Goal: Transaction & Acquisition: Book appointment/travel/reservation

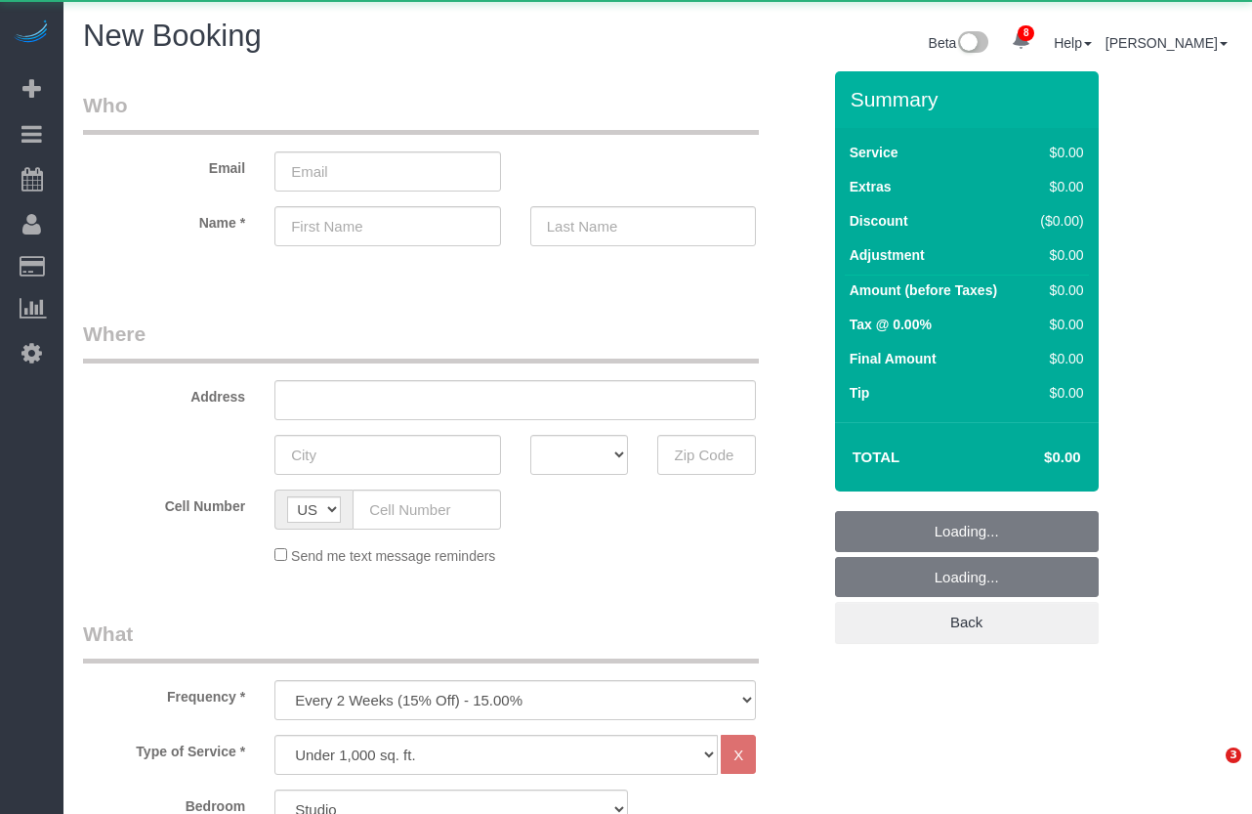
select select "number:89"
select select "number:90"
select select "object:1985"
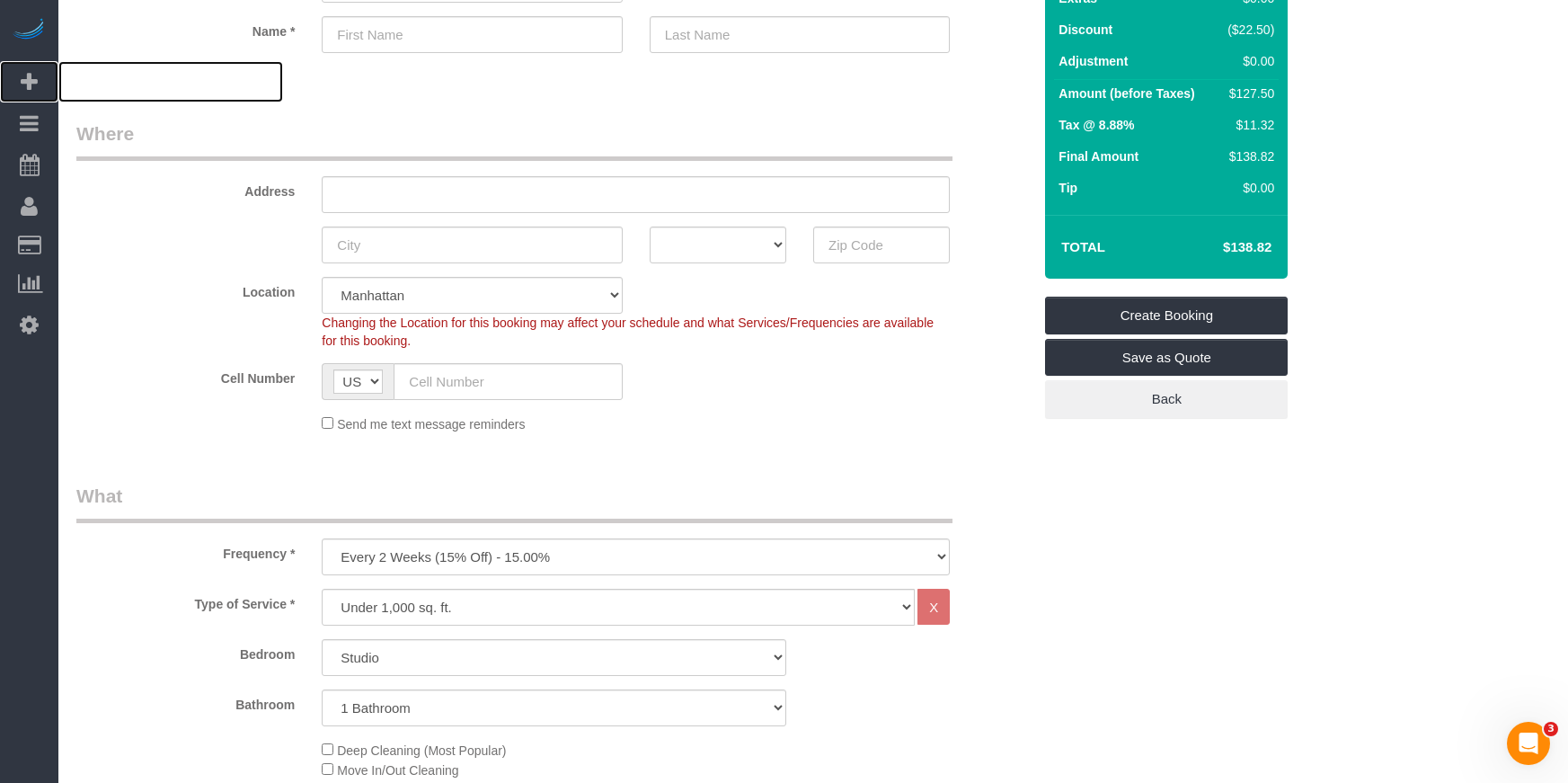
scroll to position [178, 0]
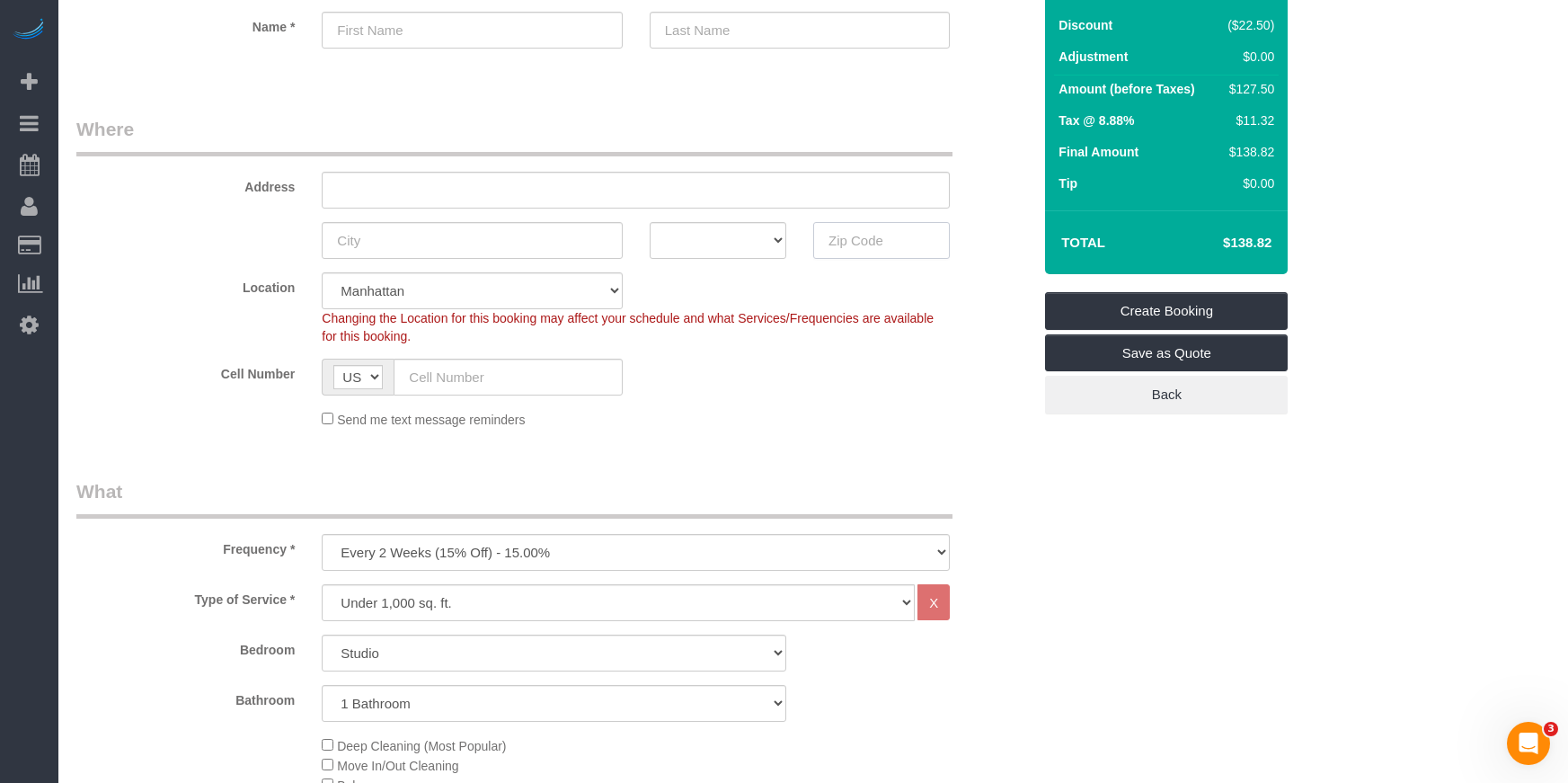
click at [873, 236] on input "text" at bounding box center [882, 240] width 136 height 37
click at [849, 254] on input "10019" at bounding box center [882, 240] width 136 height 37
click at [855, 245] on input "10019" at bounding box center [882, 240] width 136 height 37
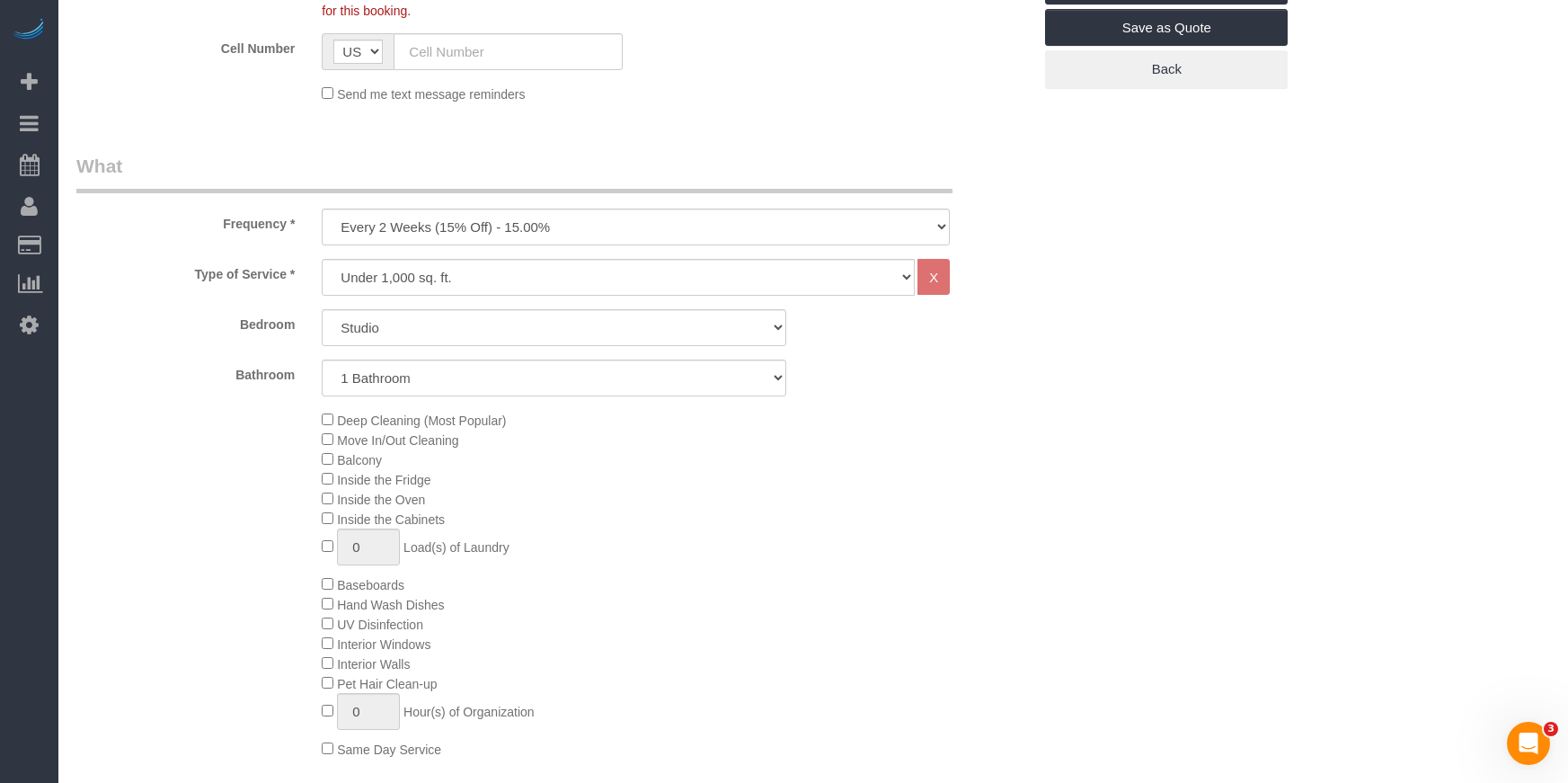
scroll to position [427, 0]
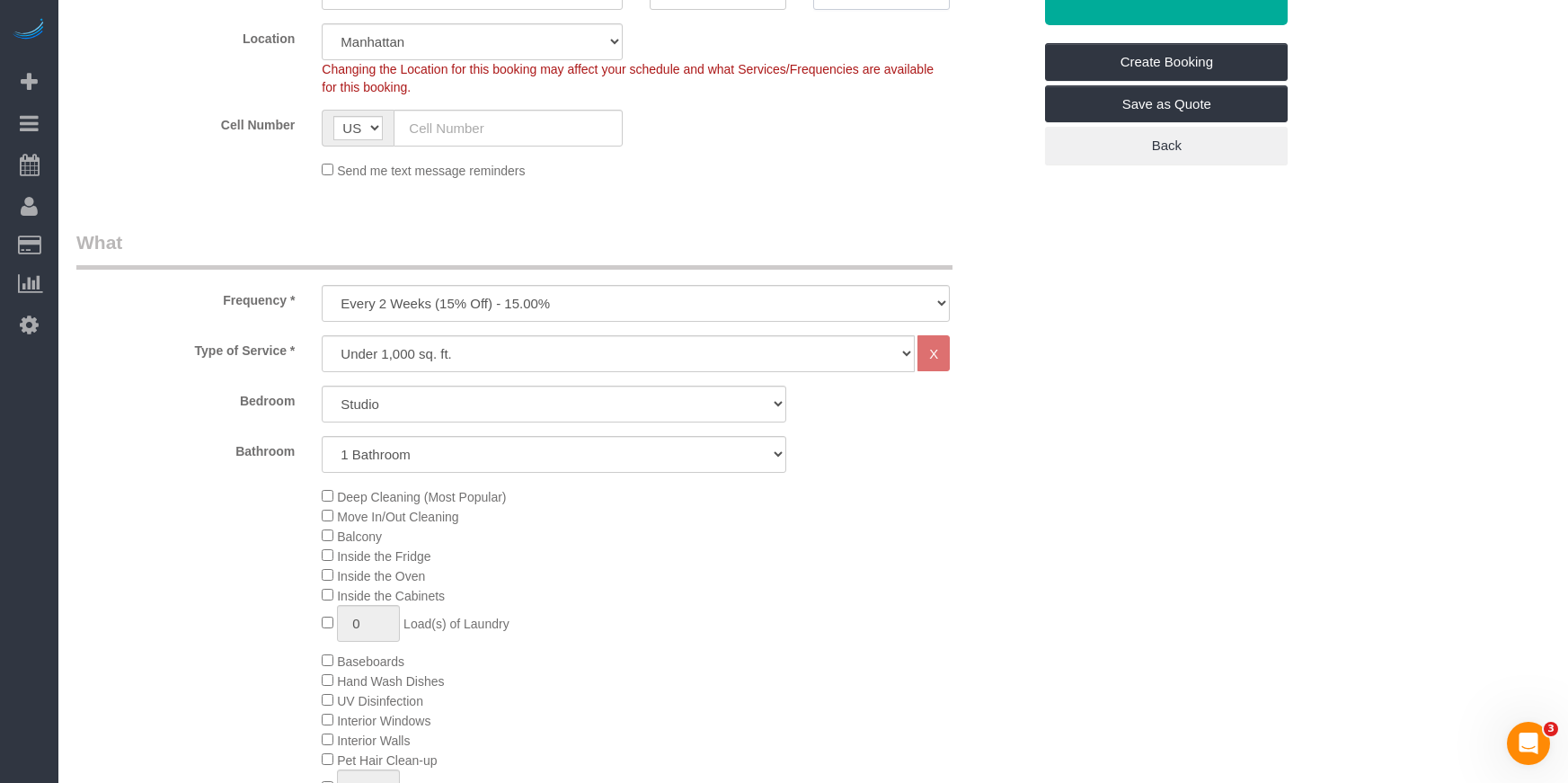
type input "10019"
click at [444, 304] on select "One Time Weekly (20% Off) - 20.00% Every 2 Weeks (15% Off) - 15.00% Every 4 Wee…" at bounding box center [636, 304] width 628 height 37
select select "object:1986"
click at [322, 285] on select "One Time Weekly (20% Off) - 20.00% Every 2 Weeks (15% Off) - 15.00% Every 4 Wee…" at bounding box center [636, 304] width 628 height 37
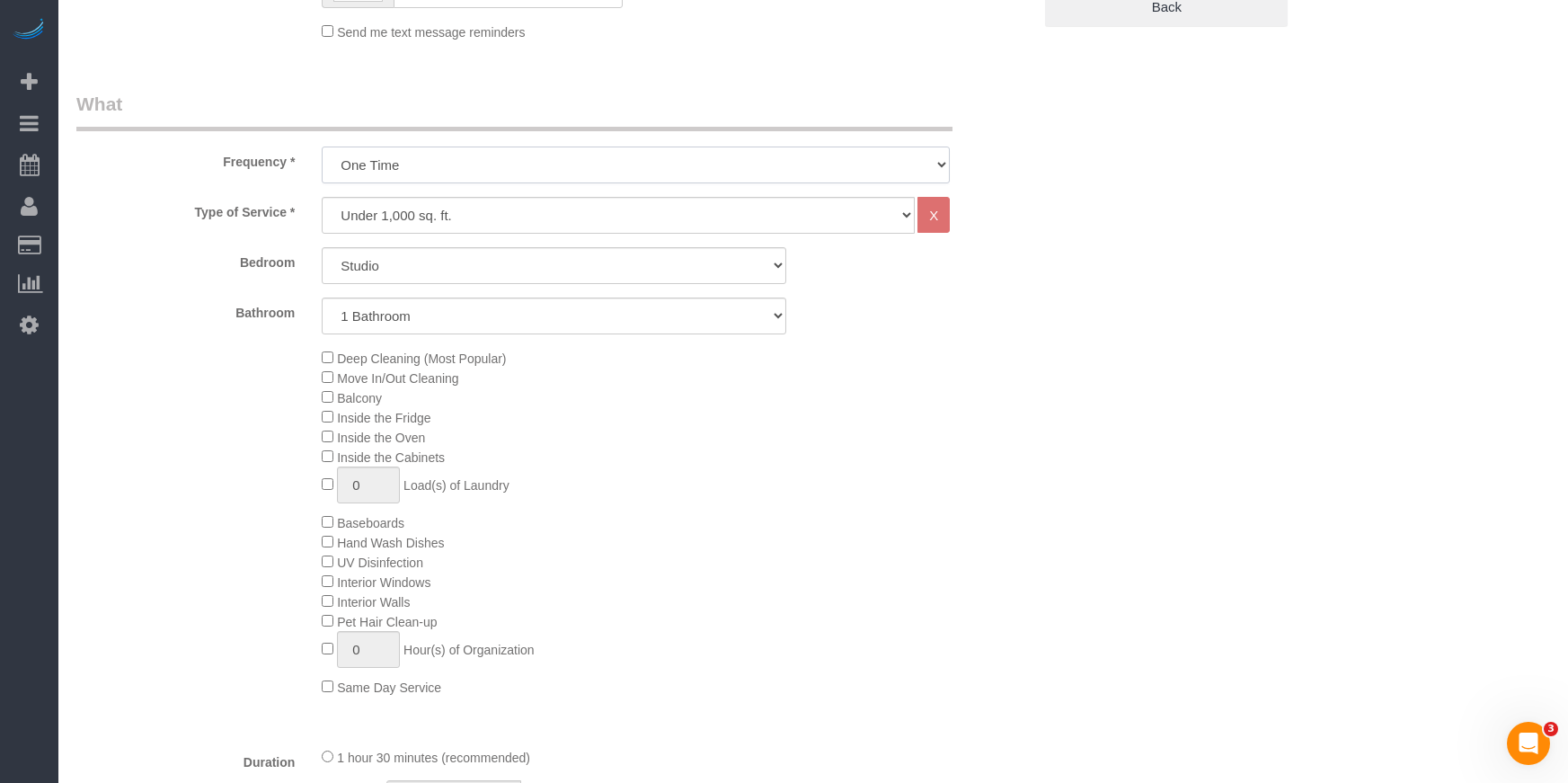
scroll to position [573, 0]
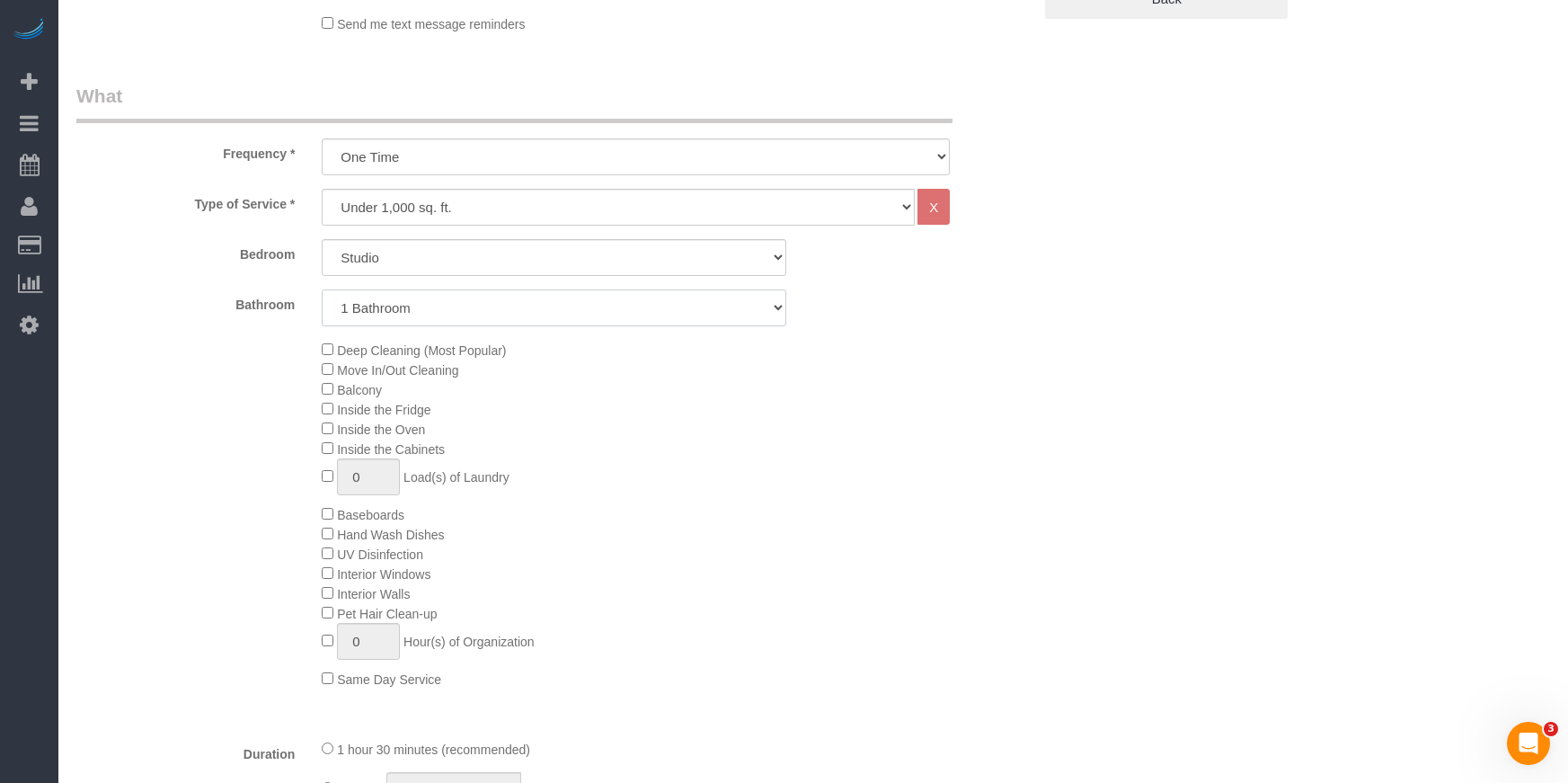
click at [389, 306] on select "1 Bathroom 2 Bathrooms" at bounding box center [554, 307] width 465 height 37
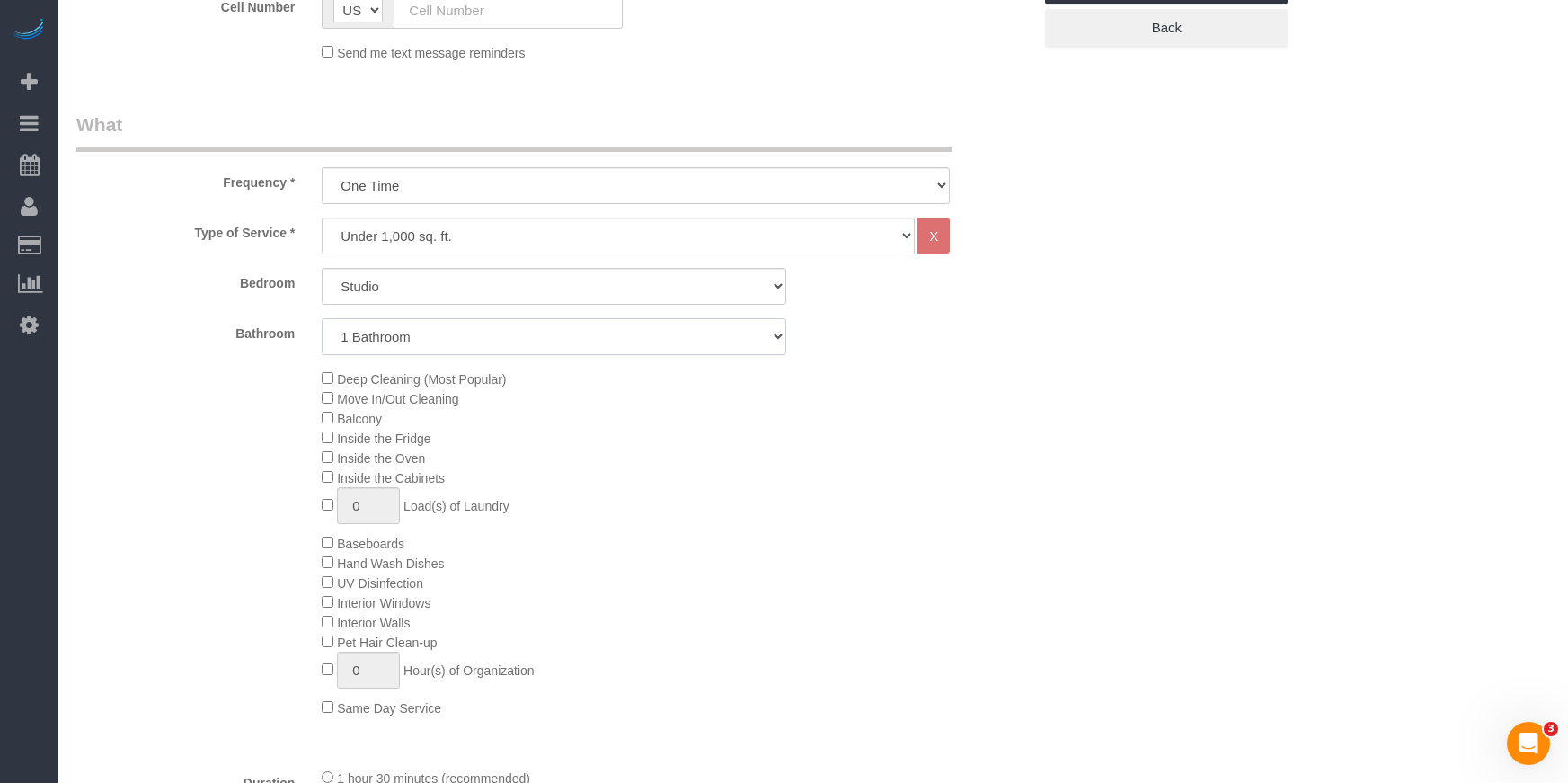
scroll to position [543, 0]
click at [385, 237] on select "Under 1,000 sq. ft. 1,001 - 1,500 sq. ft. 1,500+ sq. ft. Custom Cleaning Office…" at bounding box center [618, 237] width 594 height 37
click at [322, 219] on select "Under 1,000 sq. ft. 1,001 - 1,500 sq. ft. 1,500+ sq. ft. Custom Cleaning Office…" at bounding box center [618, 237] width 594 height 37
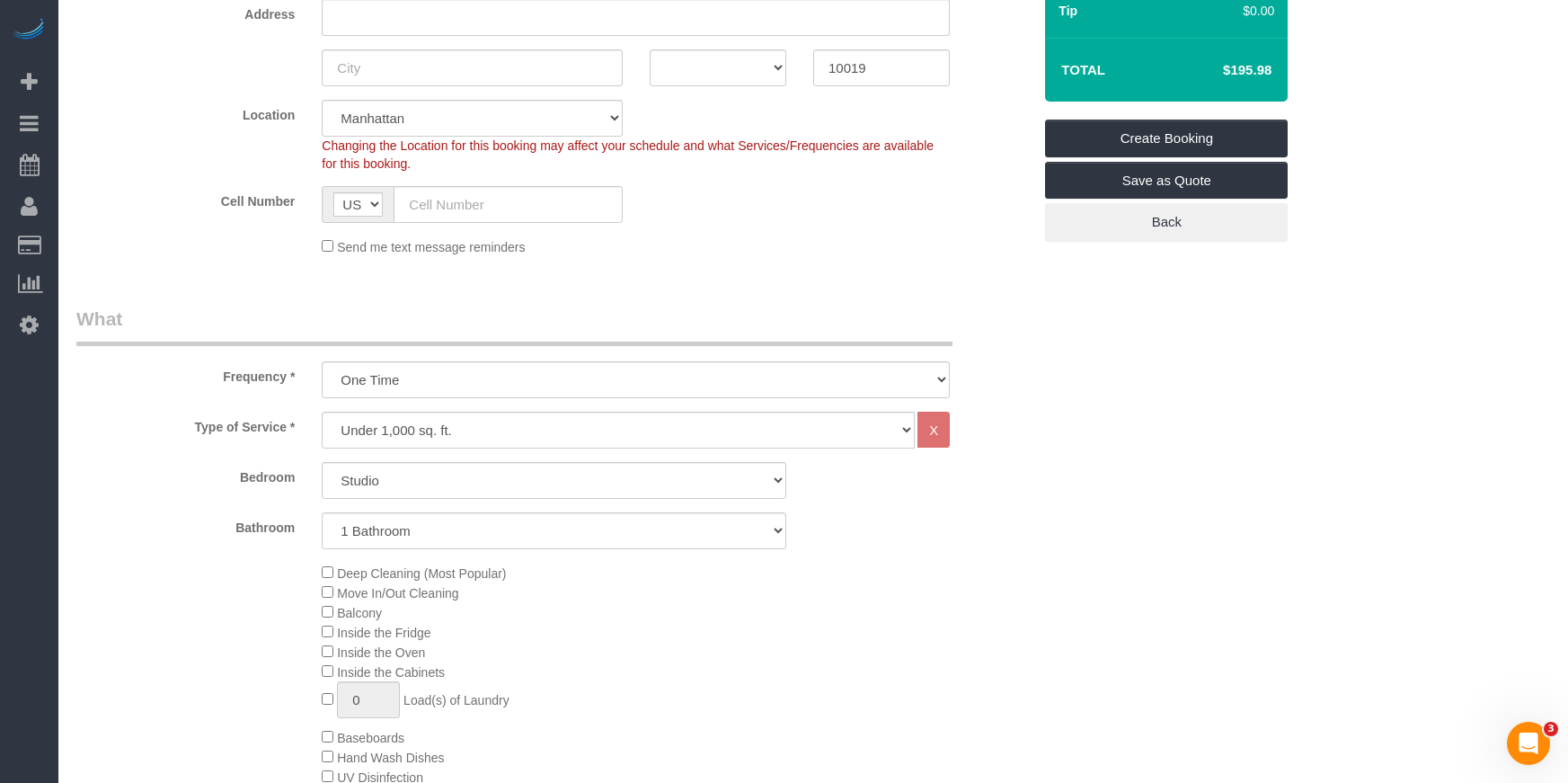
scroll to position [350, 0]
click at [194, 563] on div "Deep Cleaning (Most Popular) Move In/Out Cleaning Balcony Inside the Fridge Ins…" at bounding box center [553, 737] width 982 height 349
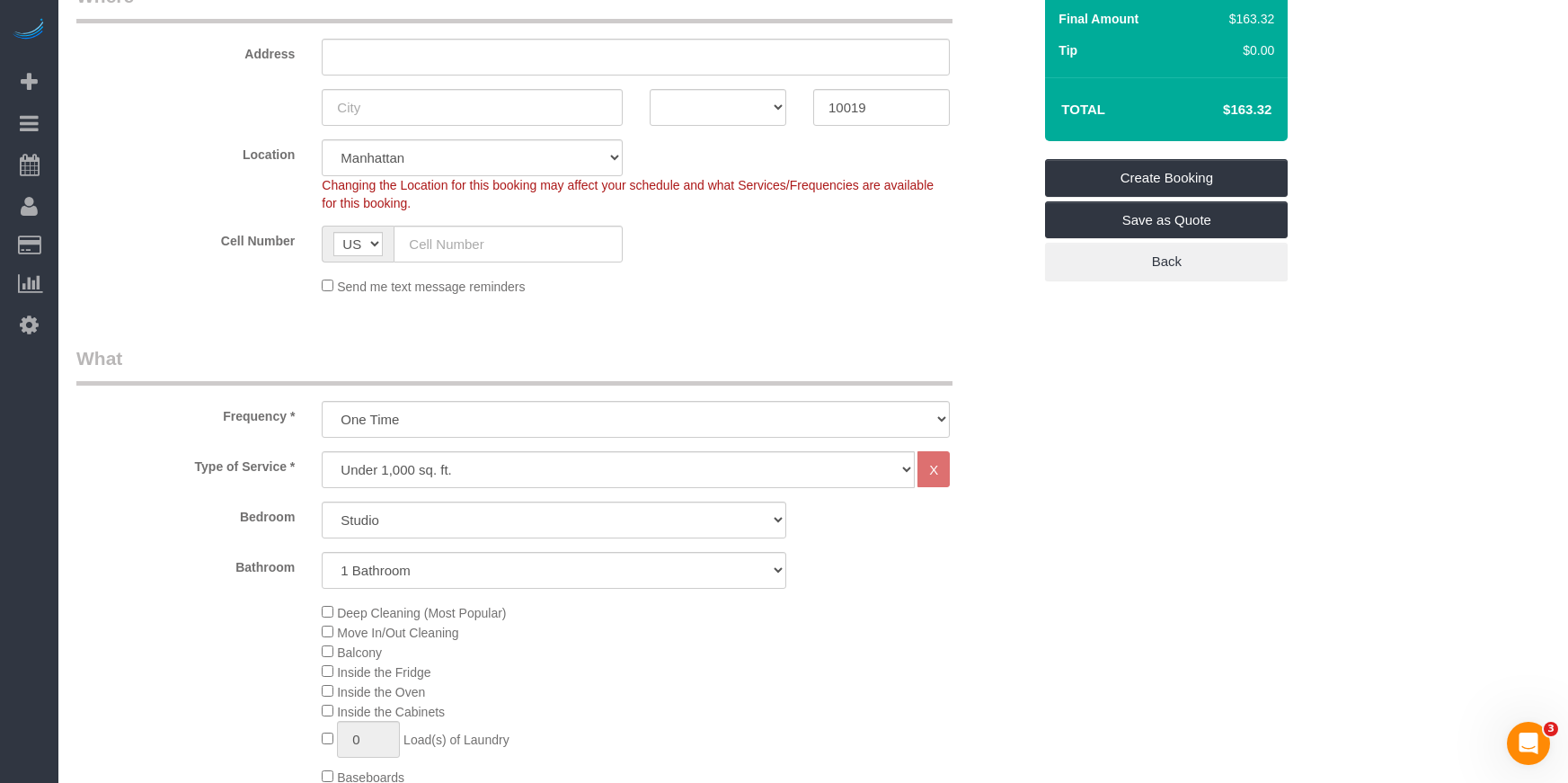
scroll to position [328, 0]
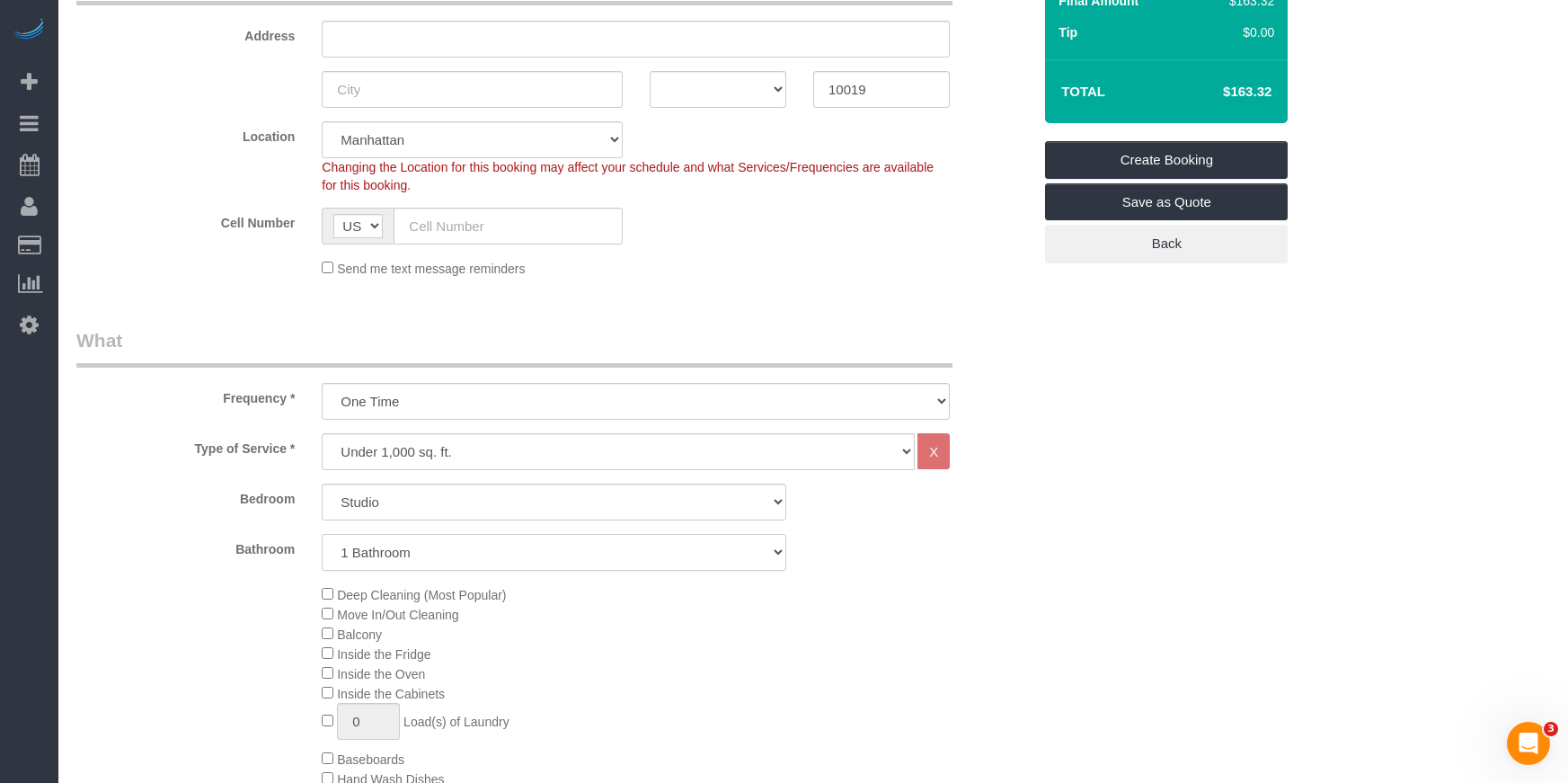
click at [517, 562] on select "1 Bathroom 2 Bathrooms" at bounding box center [554, 552] width 465 height 37
select select "2"
click at [322, 534] on select "1 Bathroom 2 Bathrooms" at bounding box center [554, 552] width 465 height 37
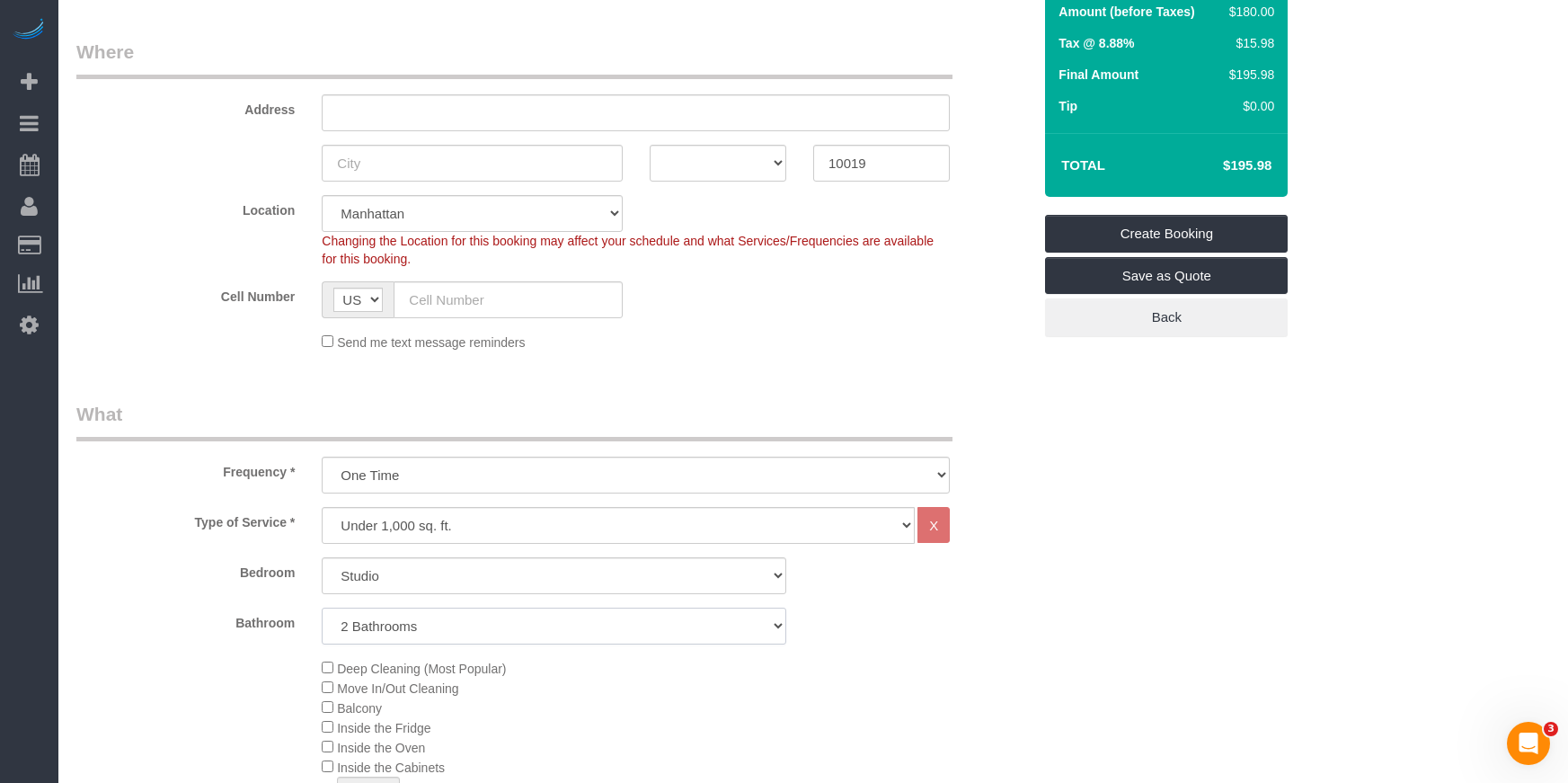
scroll to position [270, 0]
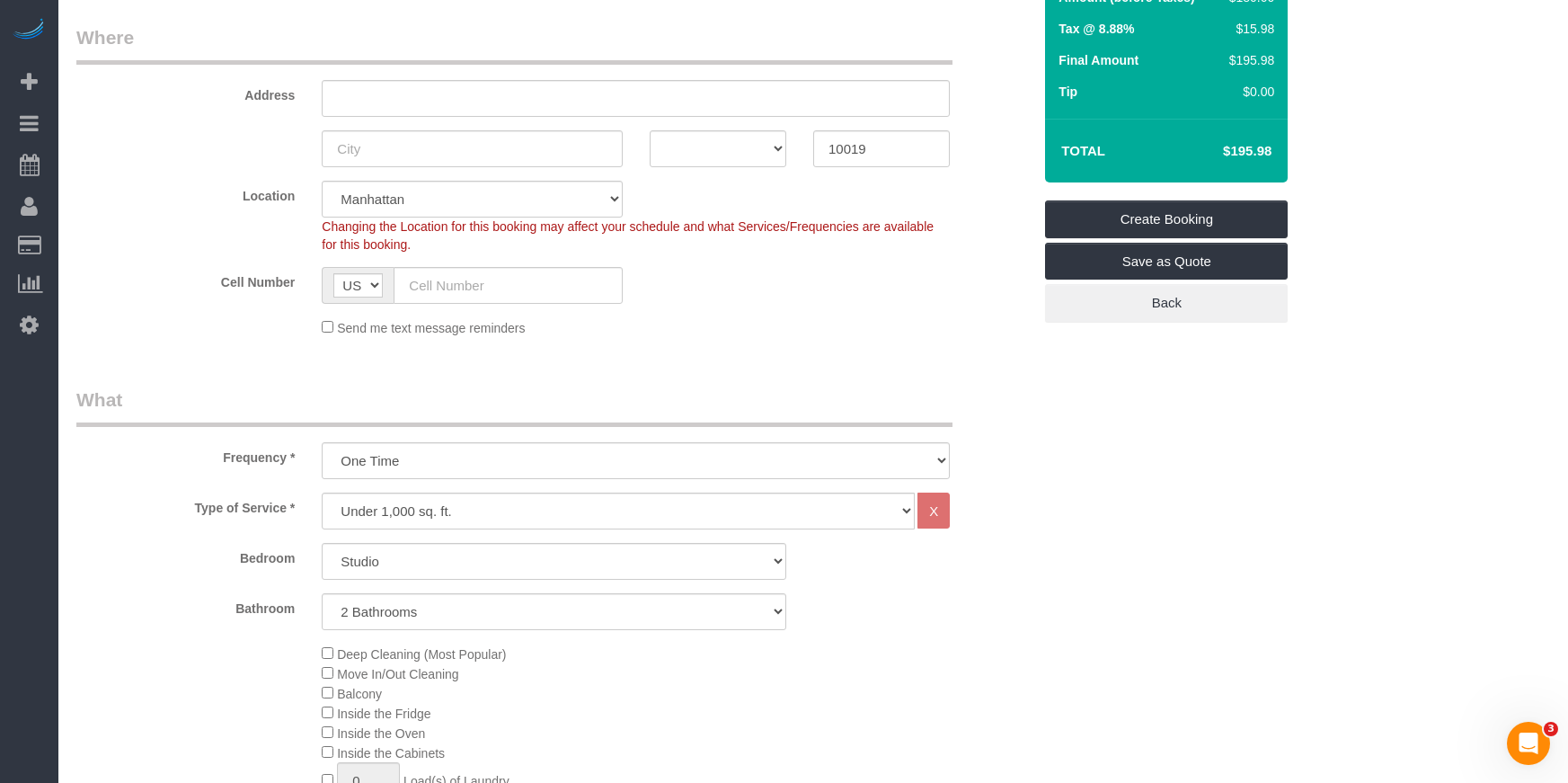
click at [605, 541] on div "Type of Service * Under 1,000 sq. ft. 1,001 - 1,500 sq. ft. 1,500+ sq. ft. Cust…" at bounding box center [554, 760] width 955 height 535
click at [610, 524] on select "Under 1,000 sq. ft. 1,001 - 1,500 sq. ft. 1,500+ sq. ft. Custom Cleaning Office…" at bounding box center [618, 511] width 594 height 37
click at [322, 492] on select "Under 1,000 sq. ft. 1,001 - 1,500 sq. ft. 1,500+ sq. ft. Custom Cleaning Office…" at bounding box center [618, 511] width 594 height 37
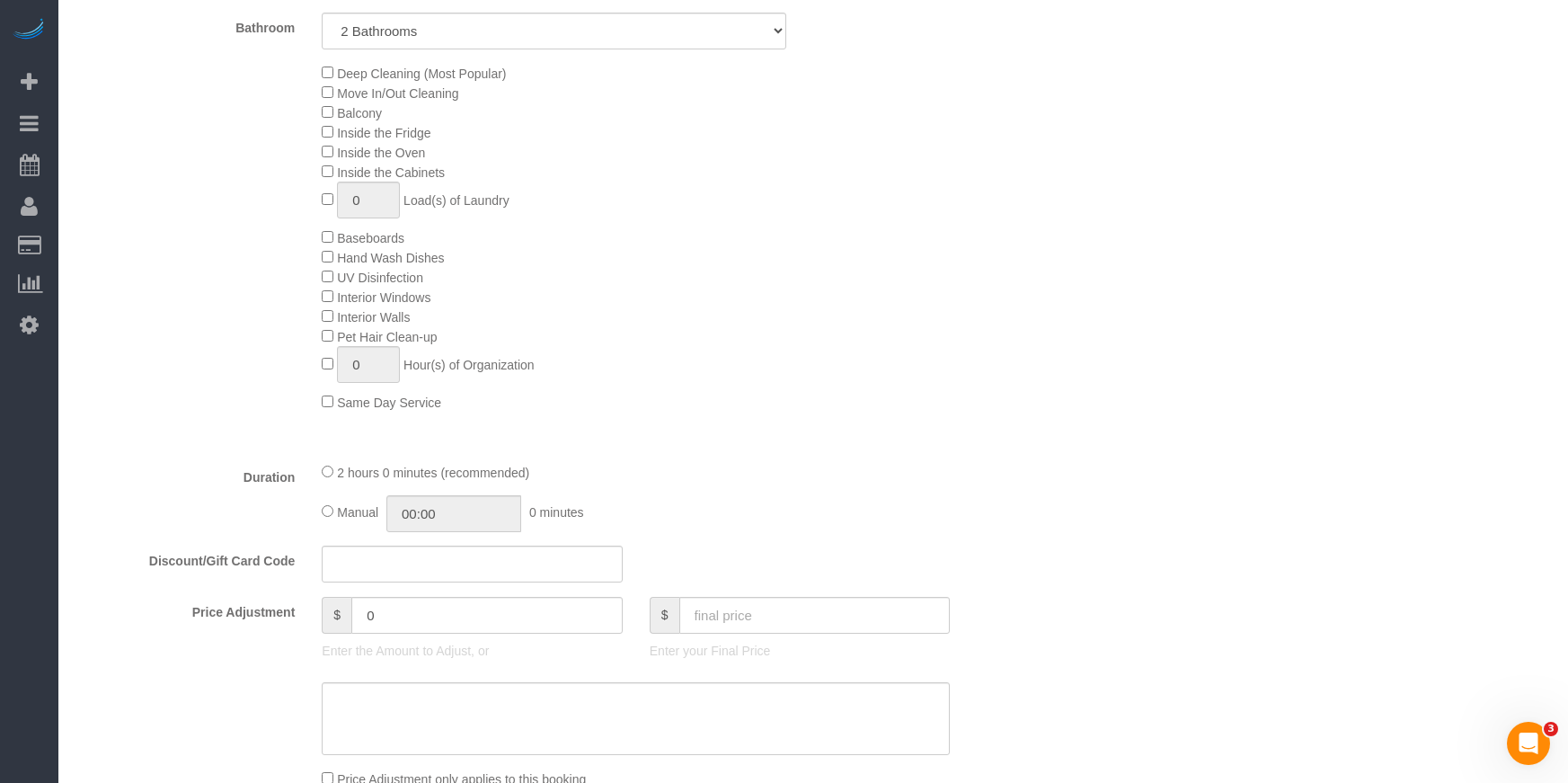
scroll to position [869, 0]
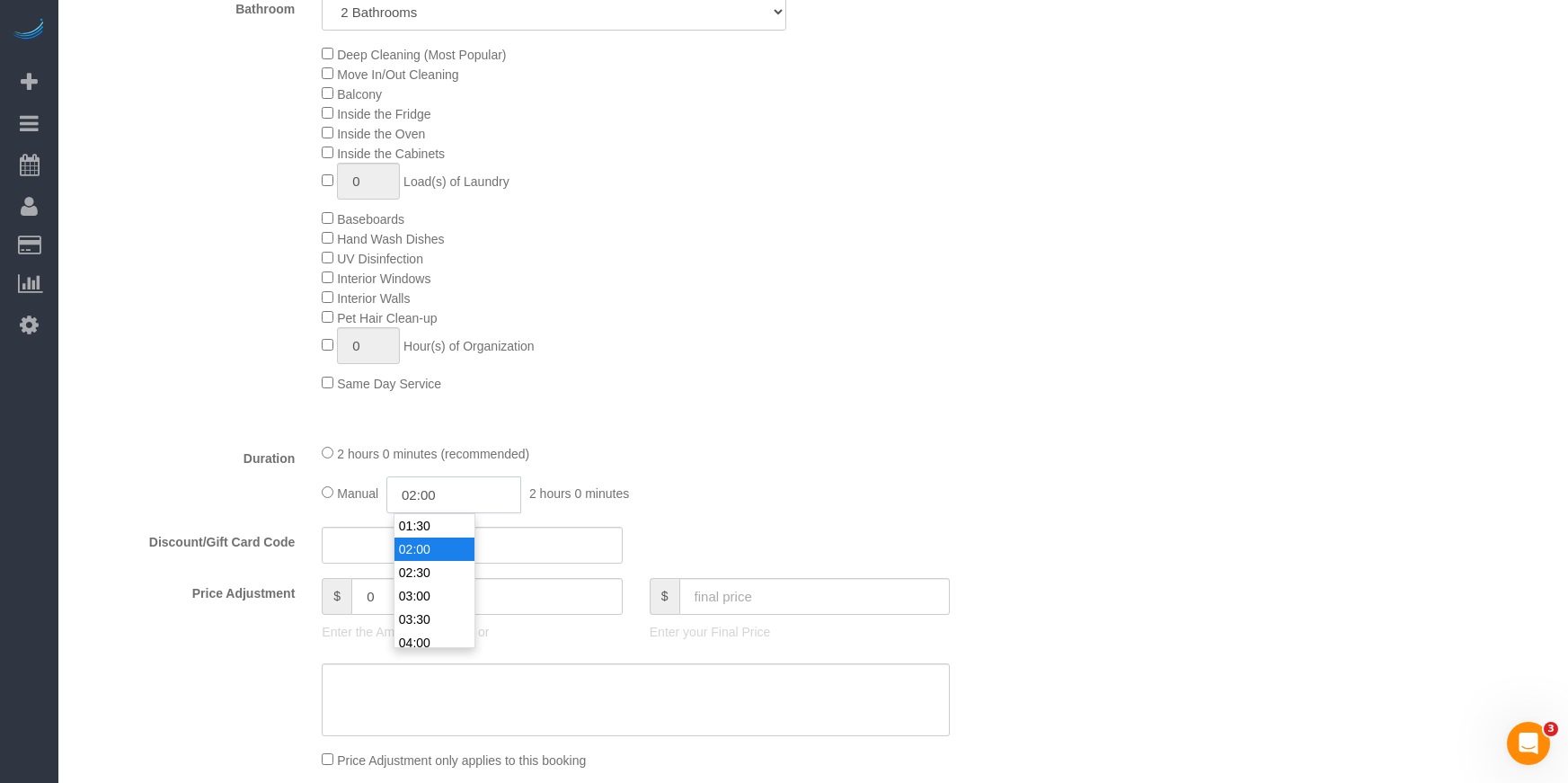
drag, startPoint x: 471, startPoint y: 501, endPoint x: 377, endPoint y: 489, distance: 94.8
click at [377, 489] on div "Manual 02:00 2 hours 0 minutes" at bounding box center [636, 495] width 628 height 37
type input "01:00"
click at [424, 573] on li "01:00" at bounding box center [434, 571] width 80 height 23
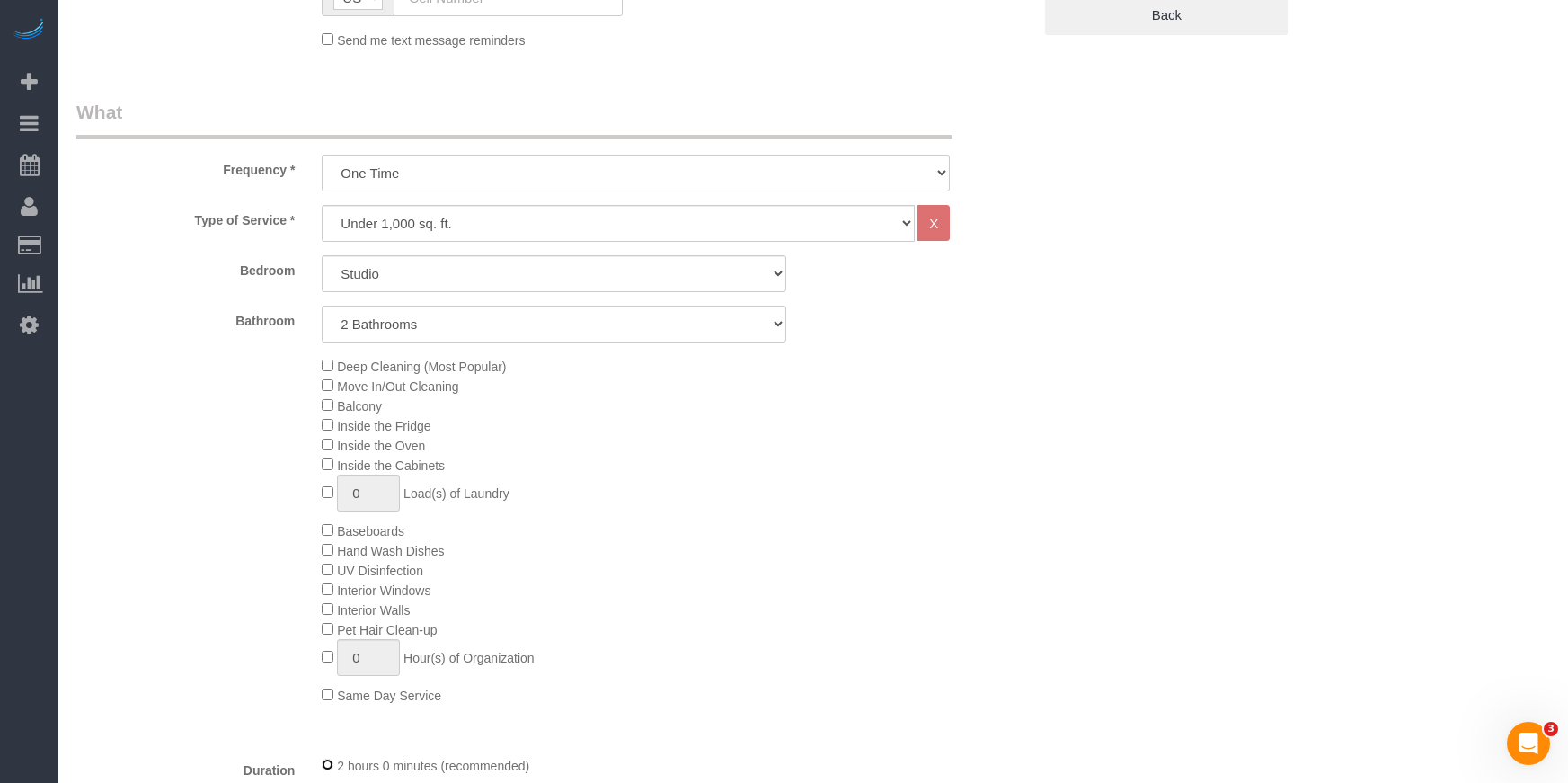
scroll to position [558, 0]
click at [471, 171] on select "One Time Weekly (20% Off) - 20.00% Every 2 Weeks (15% Off) - 15.00% Every 4 Wee…" at bounding box center [636, 172] width 628 height 37
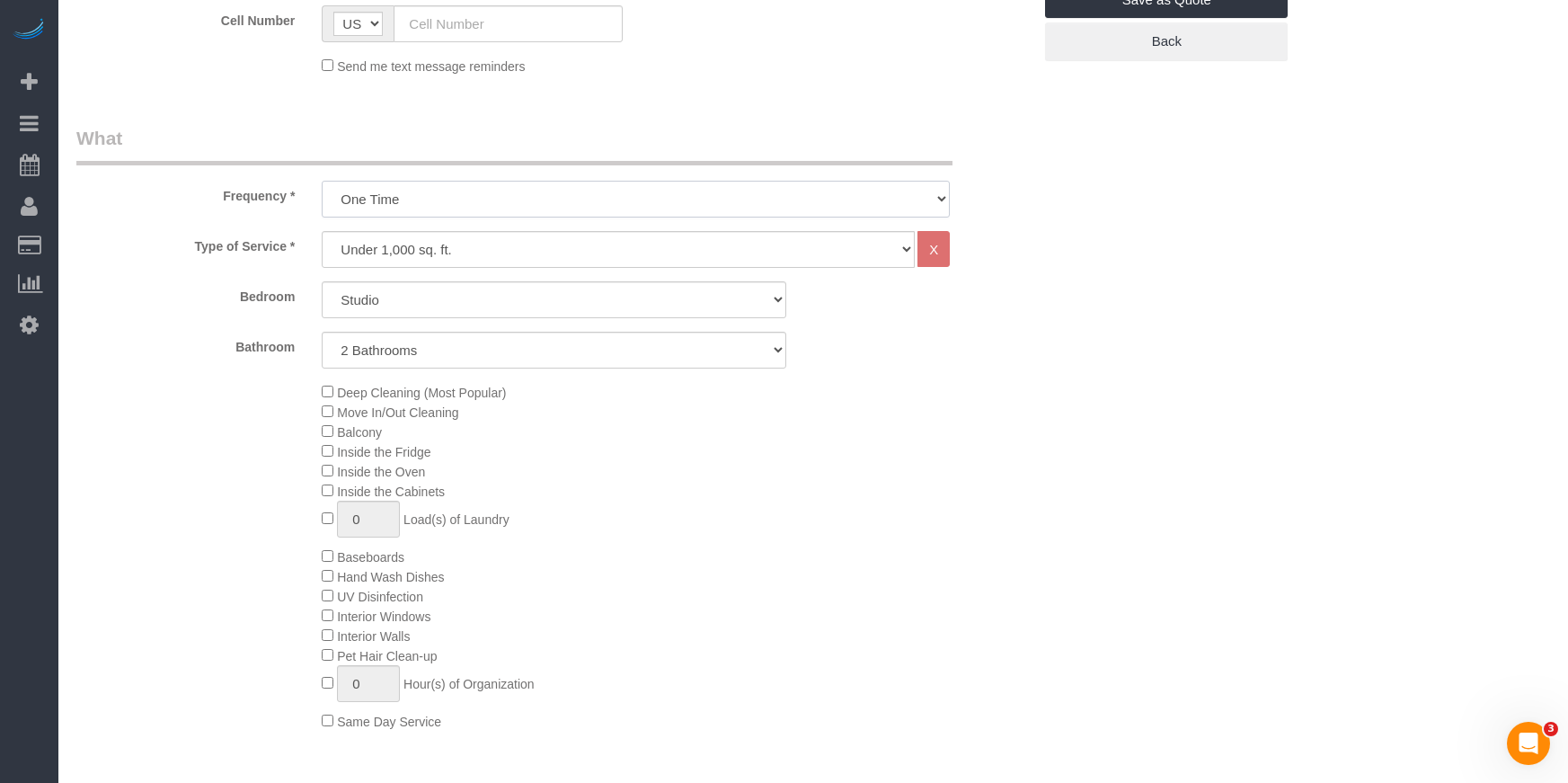
scroll to position [533, 0]
click at [408, 197] on select "One Time Weekly (20% Off) - 20.00% Every 2 Weeks (15% Off) - 15.00% Every 4 Wee…" at bounding box center [636, 197] width 628 height 37
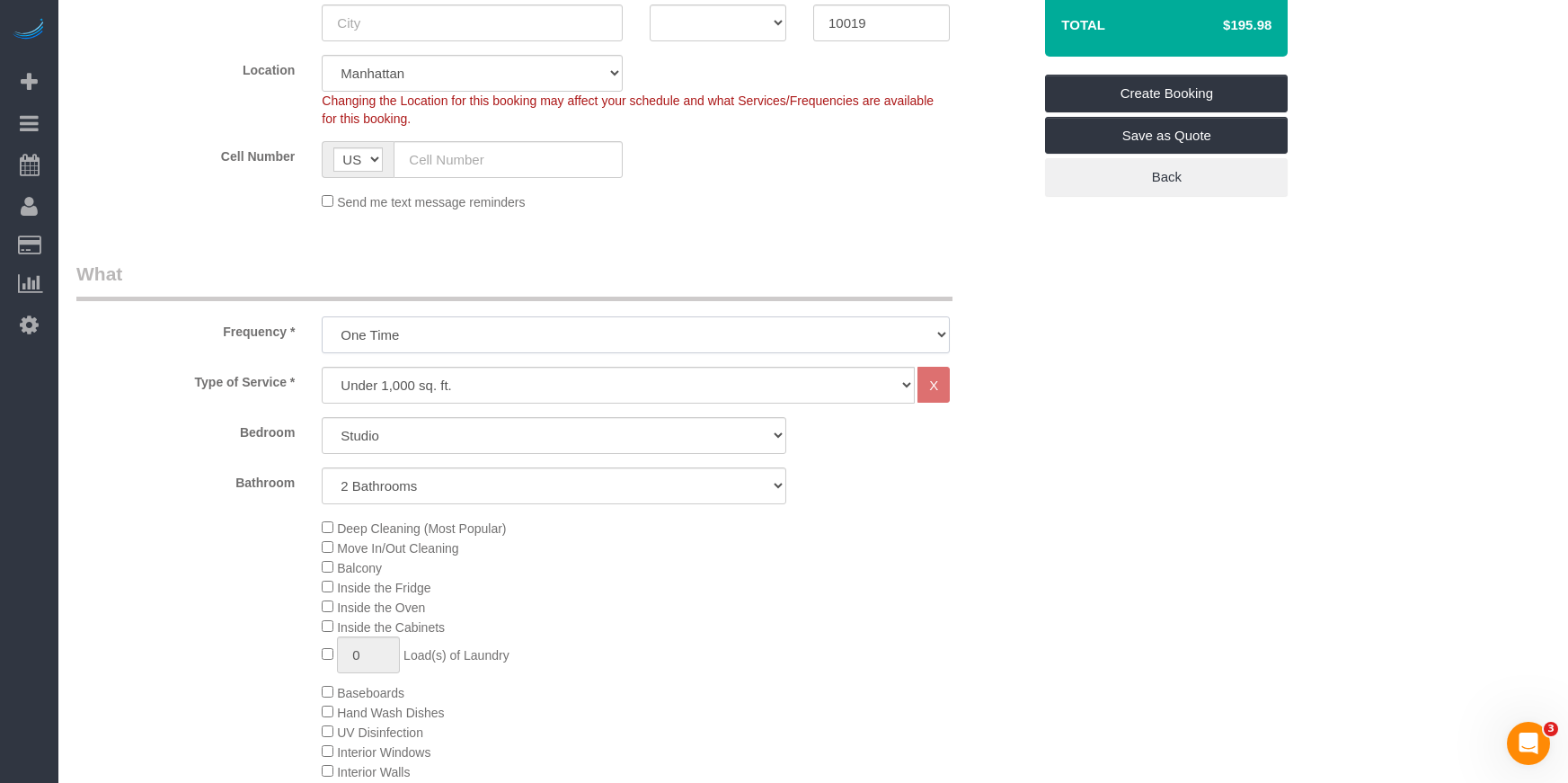
scroll to position [418, 0]
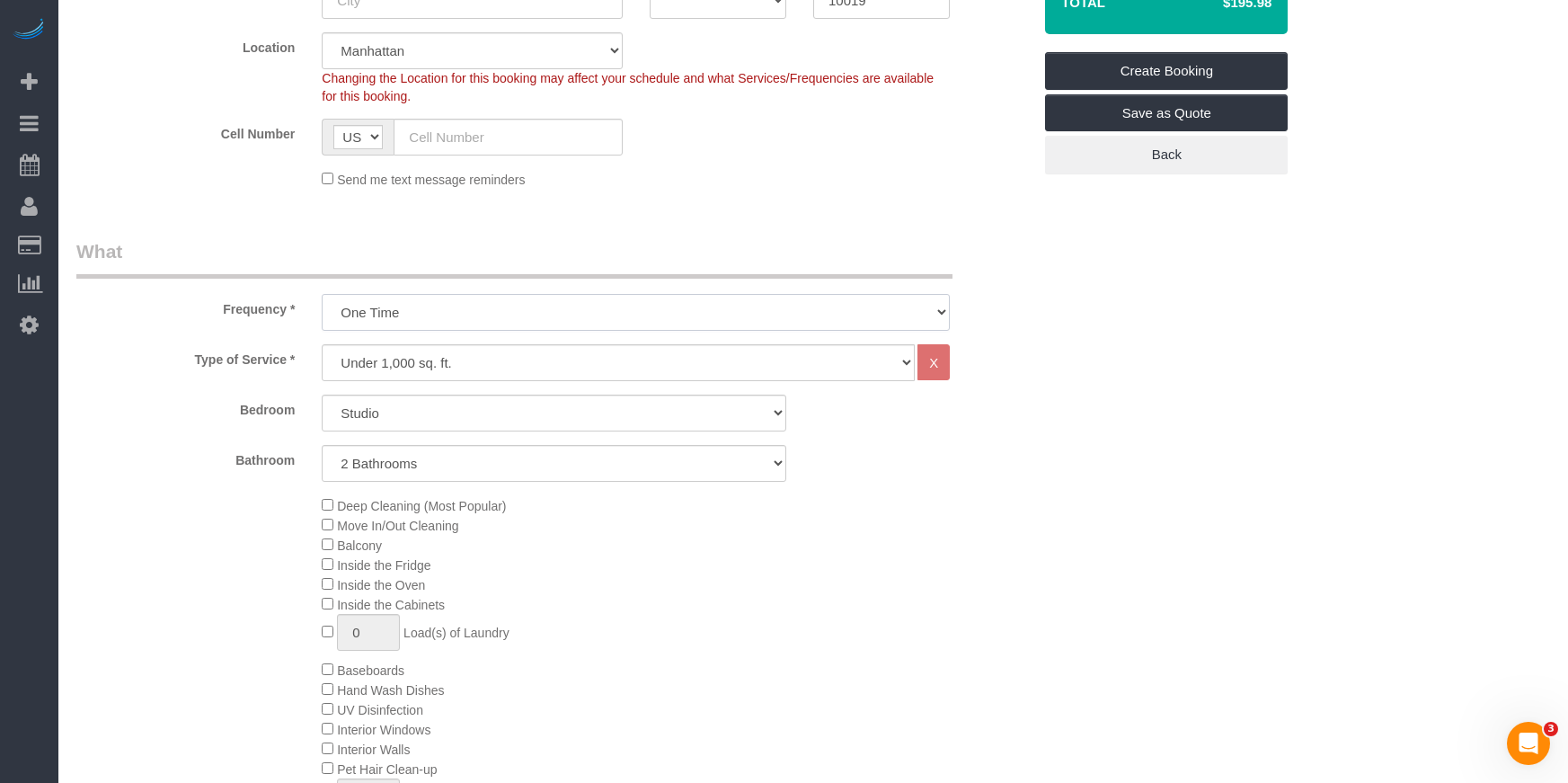
click at [441, 308] on select "One Time Weekly (20% Off) - 20.00% Every 2 Weeks (15% Off) - 15.00% Every 4 Wee…" at bounding box center [636, 312] width 628 height 37
click at [423, 327] on select "One Time Weekly (20% Off) - 20.00% Every 2 Weeks (15% Off) - 15.00% Every 4 Wee…" at bounding box center [636, 312] width 628 height 37
click at [396, 358] on select "Under 1,000 sq. ft. 1,001 - 1,500 sq. ft. 1,500+ sq. ft. Custom Cleaning Office…" at bounding box center [618, 363] width 594 height 37
select select "213"
click at [322, 344] on select "Under 1,000 sq. ft. 1,001 - 1,500 sq. ft. 1,500+ sq. ft. Custom Cleaning Office…" at bounding box center [618, 363] width 594 height 37
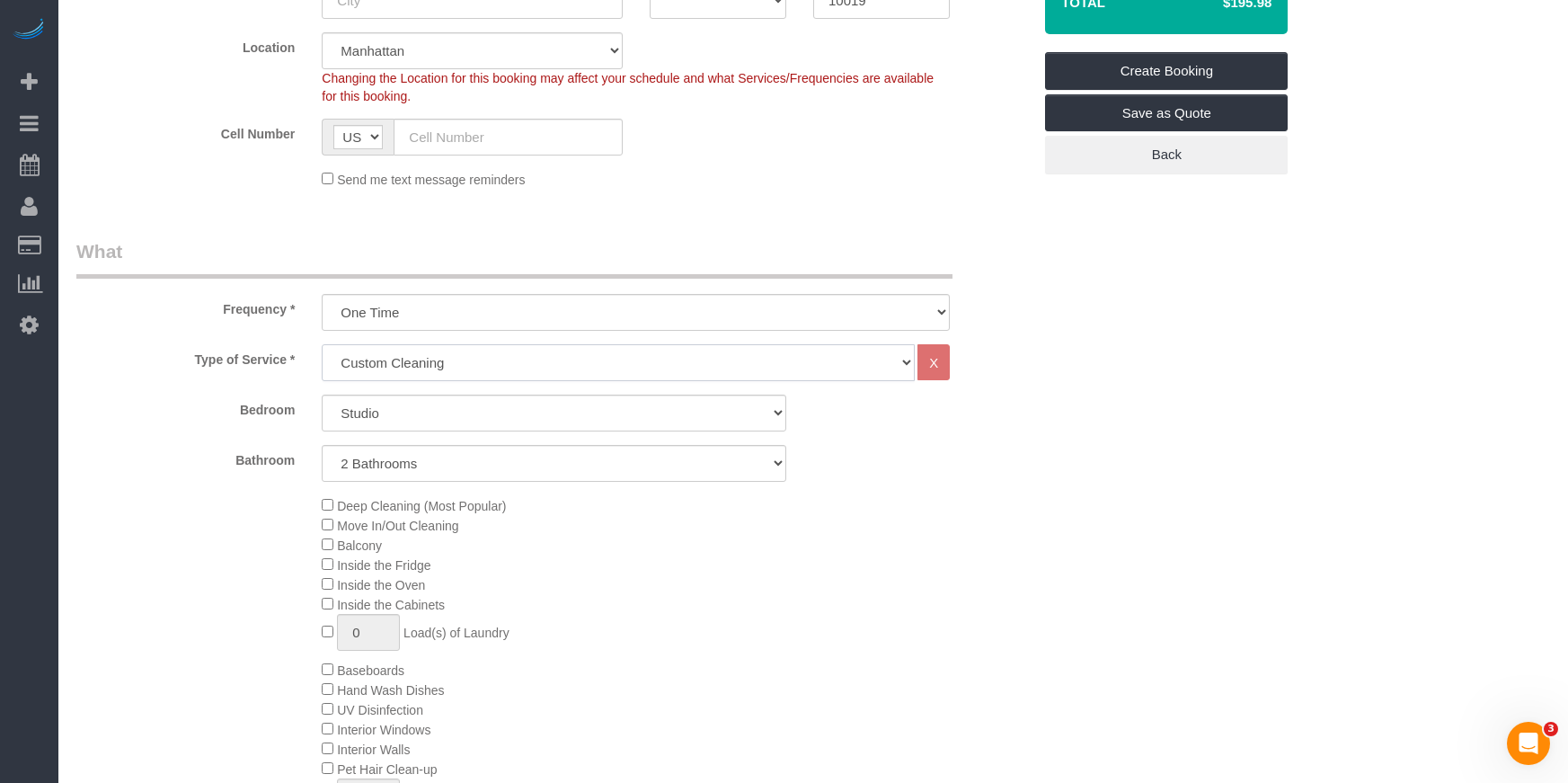
select select "1"
select select "120"
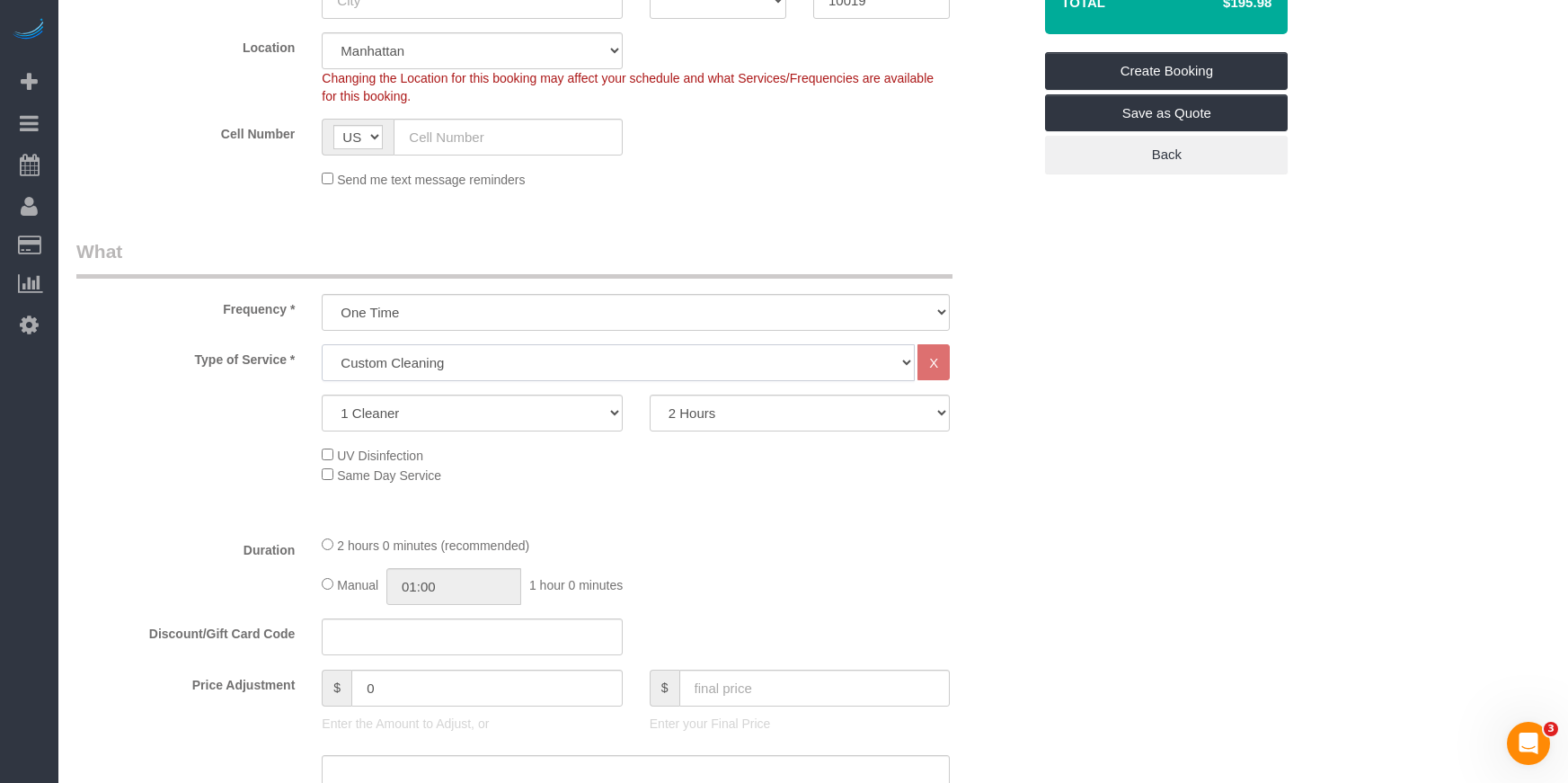
click at [413, 346] on select "Under 1,000 sq. ft. 1,001 - 1,500 sq. ft. 1,500+ sq. ft. Custom Cleaning Office…" at bounding box center [618, 363] width 594 height 37
select select "216"
click at [322, 344] on select "Under 1,000 sq. ft. 1,001 - 1,500 sq. ft. 1,500+ sq. ft. Custom Cleaning Office…" at bounding box center [618, 363] width 594 height 37
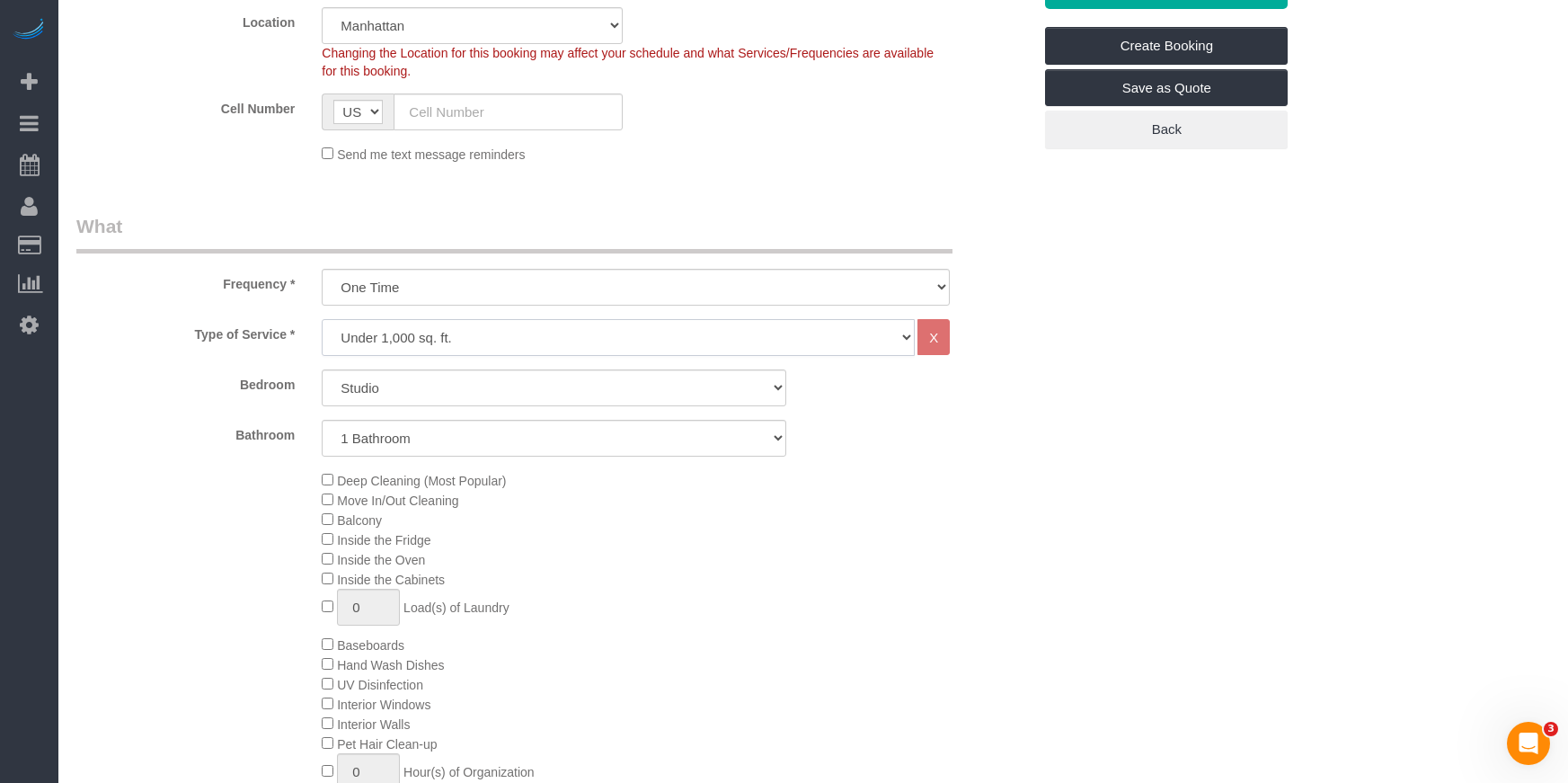
scroll to position [443, 0]
click at [421, 445] on select "1 Bathroom 2 Bathrooms" at bounding box center [554, 437] width 465 height 37
click at [322, 419] on select "1 Bathroom 2 Bathrooms" at bounding box center [554, 437] width 465 height 37
click at [272, 397] on div "Bedroom Studio 1 Bedroom 2 Bedrooms 3 Bedrooms" at bounding box center [553, 386] width 982 height 37
click at [477, 294] on select "One Time Weekly (20% Off) - 20.00% Every 2 Weeks (15% Off) - 15.00% Every 4 Wee…" at bounding box center [636, 286] width 628 height 37
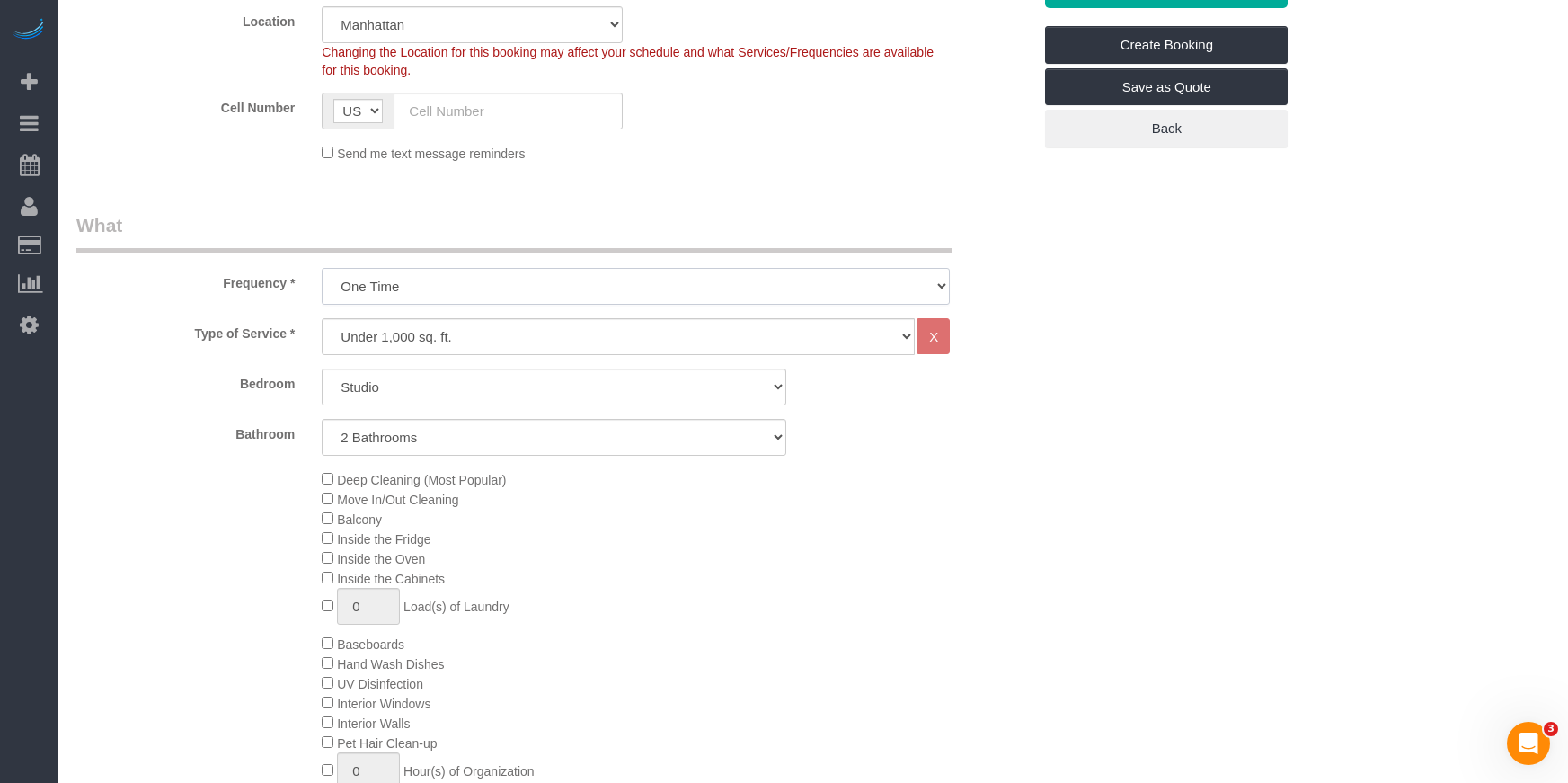
click at [322, 268] on select "One Time Weekly (20% Off) - 20.00% Every 2 Weeks (15% Off) - 15.00% Every 4 Wee…" at bounding box center [636, 286] width 628 height 37
click at [492, 338] on select "Under 1,000 sq. ft. 1,001 - 1,500 sq. ft. 1,500+ sq. ft. Custom Cleaning Office…" at bounding box center [618, 337] width 594 height 37
click at [322, 318] on select "Under 1,000 sq. ft. 1,001 - 1,500 sq. ft. 1,500+ sq. ft. Custom Cleaning Office…" at bounding box center [618, 337] width 594 height 37
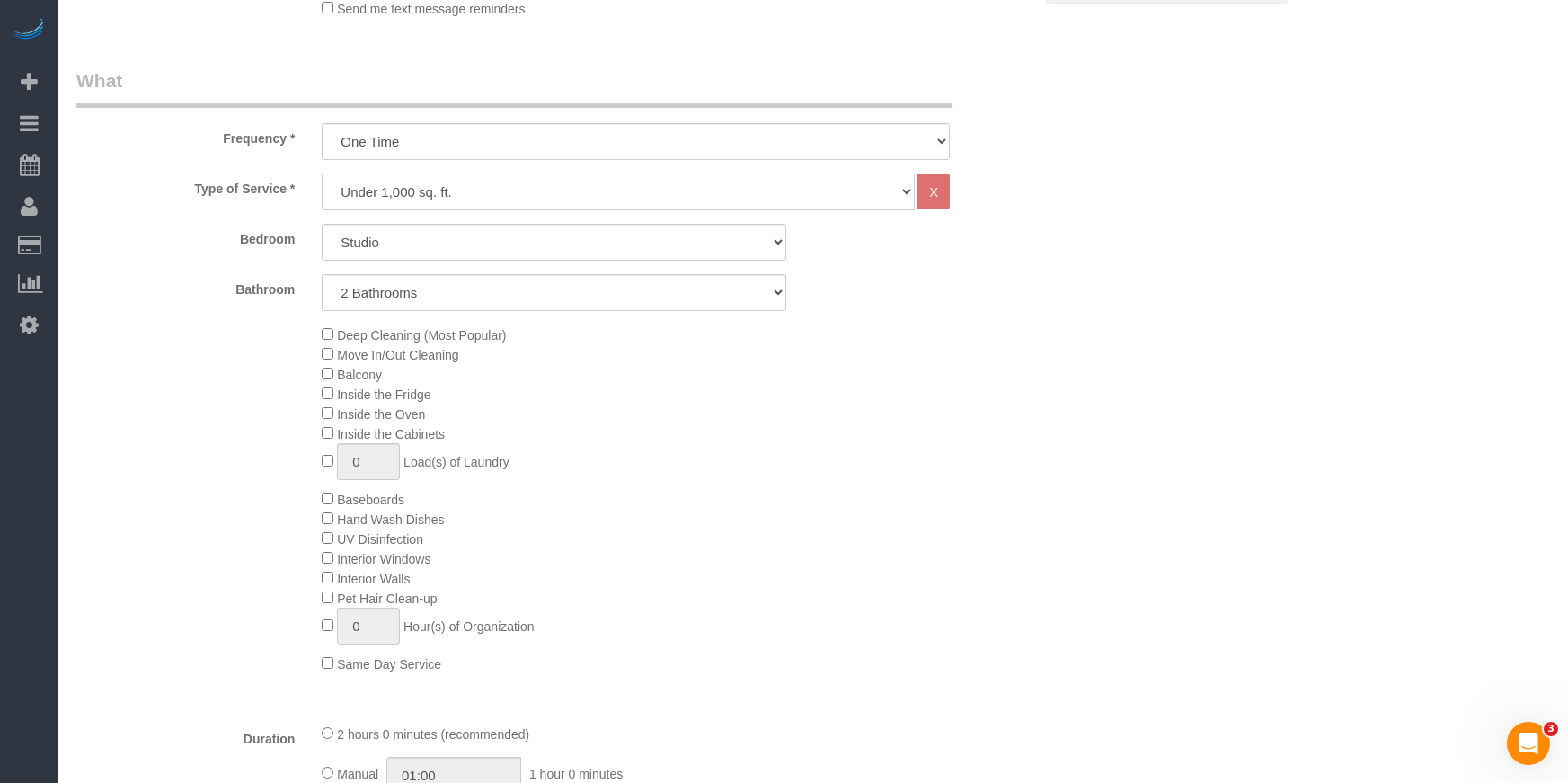
scroll to position [588, 0]
click at [651, 289] on select "1 Bathroom 2 Bathrooms" at bounding box center [554, 294] width 465 height 37
click at [322, 275] on select "1 Bathroom 2 Bathrooms" at bounding box center [554, 294] width 465 height 37
click at [651, 289] on select "1 Bathroom 2 Bathrooms" at bounding box center [554, 294] width 465 height 37
click at [322, 275] on select "1 Bathroom 2 Bathrooms" at bounding box center [554, 294] width 465 height 37
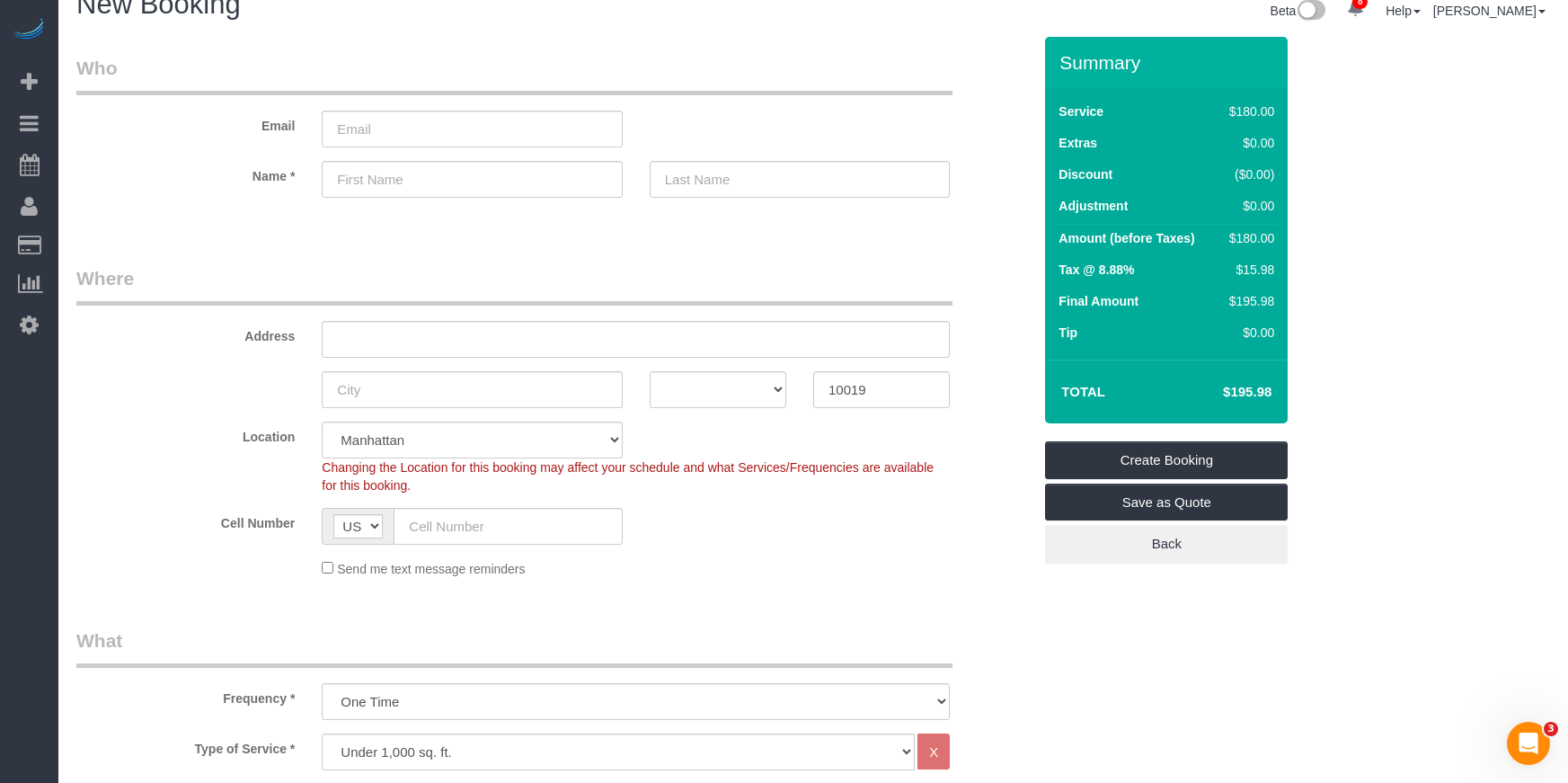
scroll to position [0, 0]
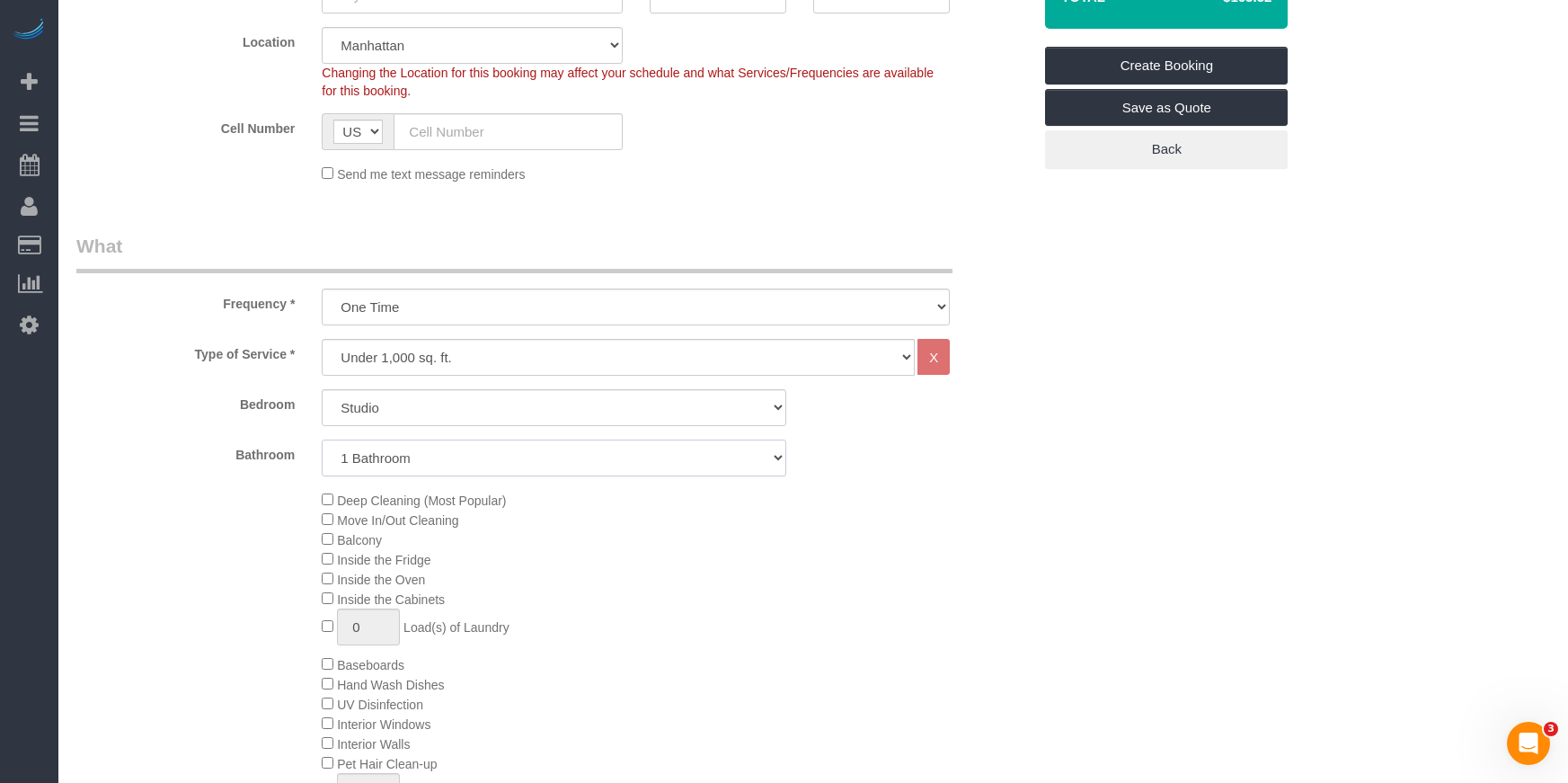
click at [690, 457] on select "1 Bathroom 2 Bathrooms" at bounding box center [554, 458] width 465 height 37
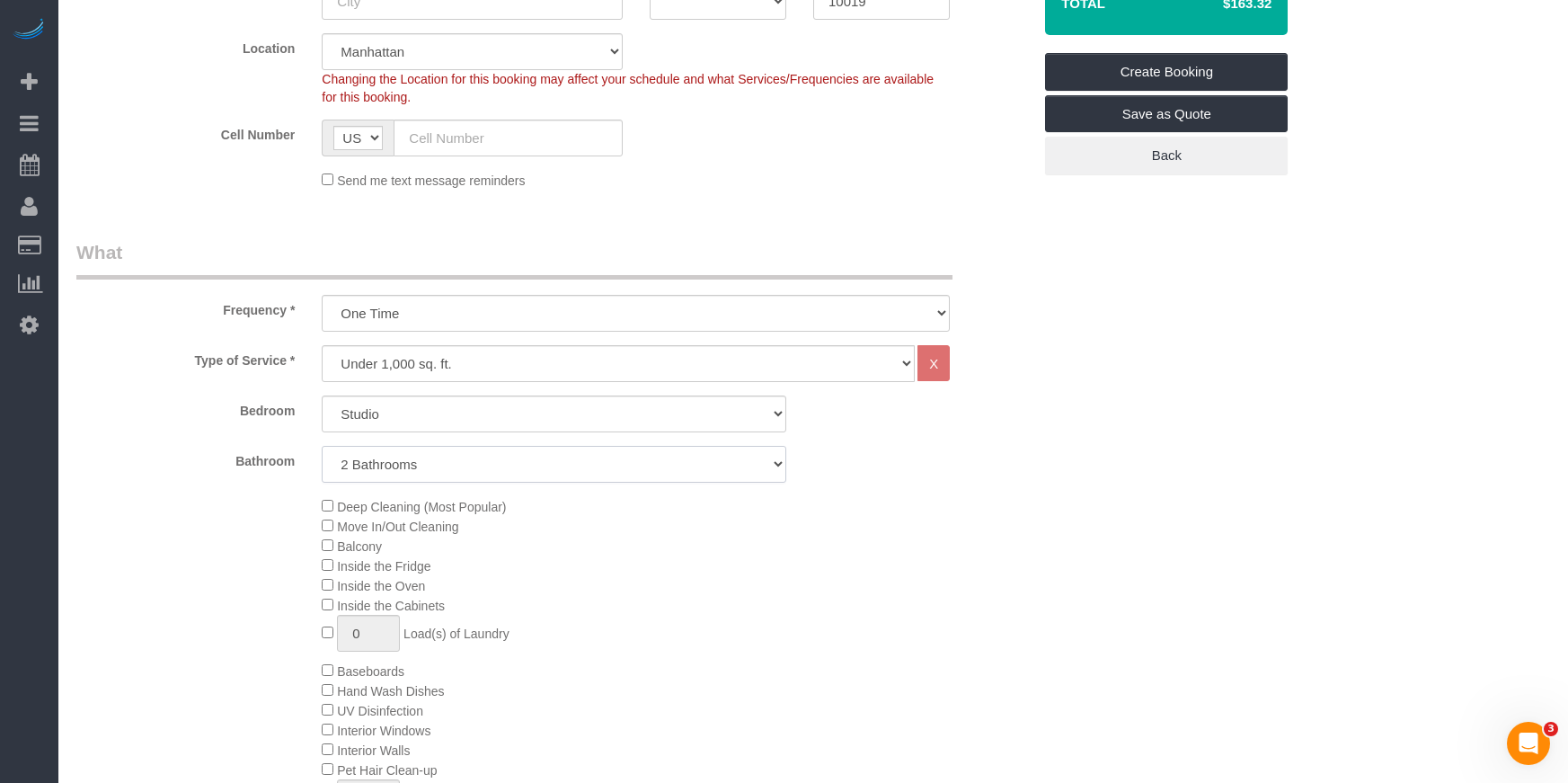
click at [322, 445] on select "1 Bathroom 2 Bathrooms" at bounding box center [554, 464] width 465 height 37
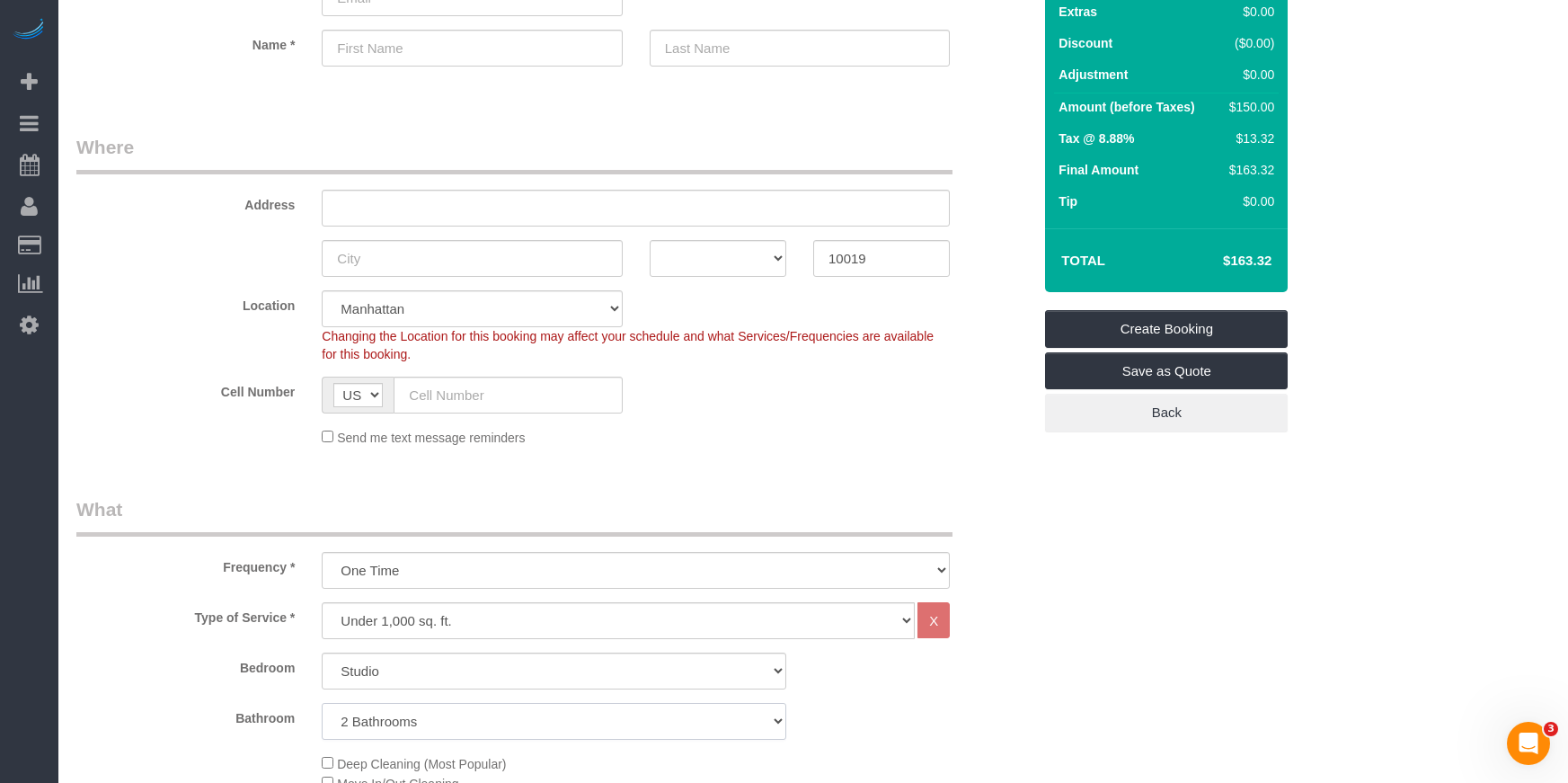
scroll to position [42, 0]
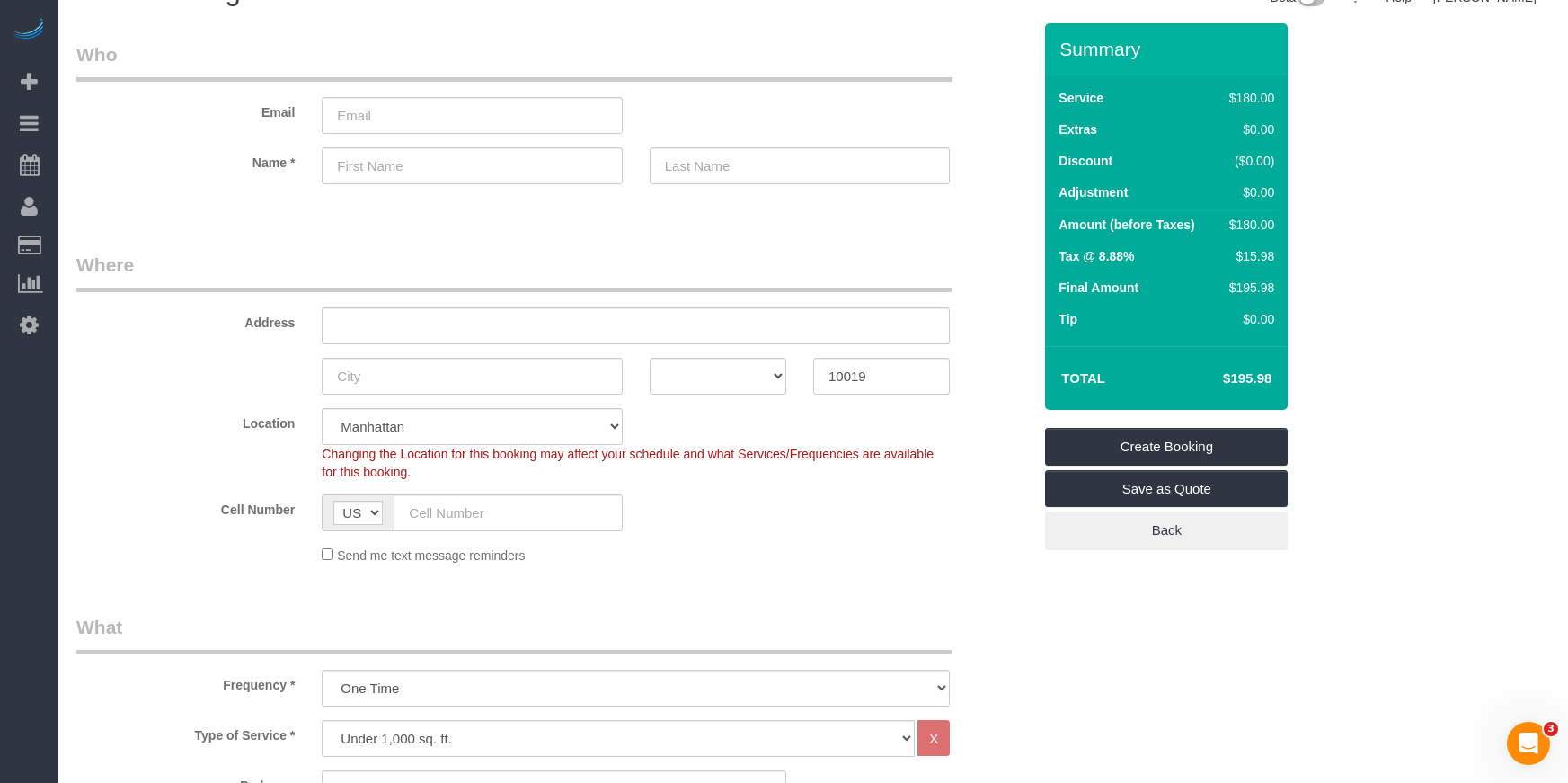
drag, startPoint x: 1228, startPoint y: 229, endPoint x: 1296, endPoint y: 224, distance: 68.2
click at [1151, 224] on div "Summary Service $180.00 Extras $0.00 Discount ($0.00) Adjustment $0.00 Amount (…" at bounding box center [1216, 304] width 368 height 562
click at [1007, 348] on sui-booking-address "Address AK AL AR AZ CA CO CT DC DE [GEOGRAPHIC_DATA] [GEOGRAPHIC_DATA] HI IA ID…" at bounding box center [554, 322] width 955 height 143
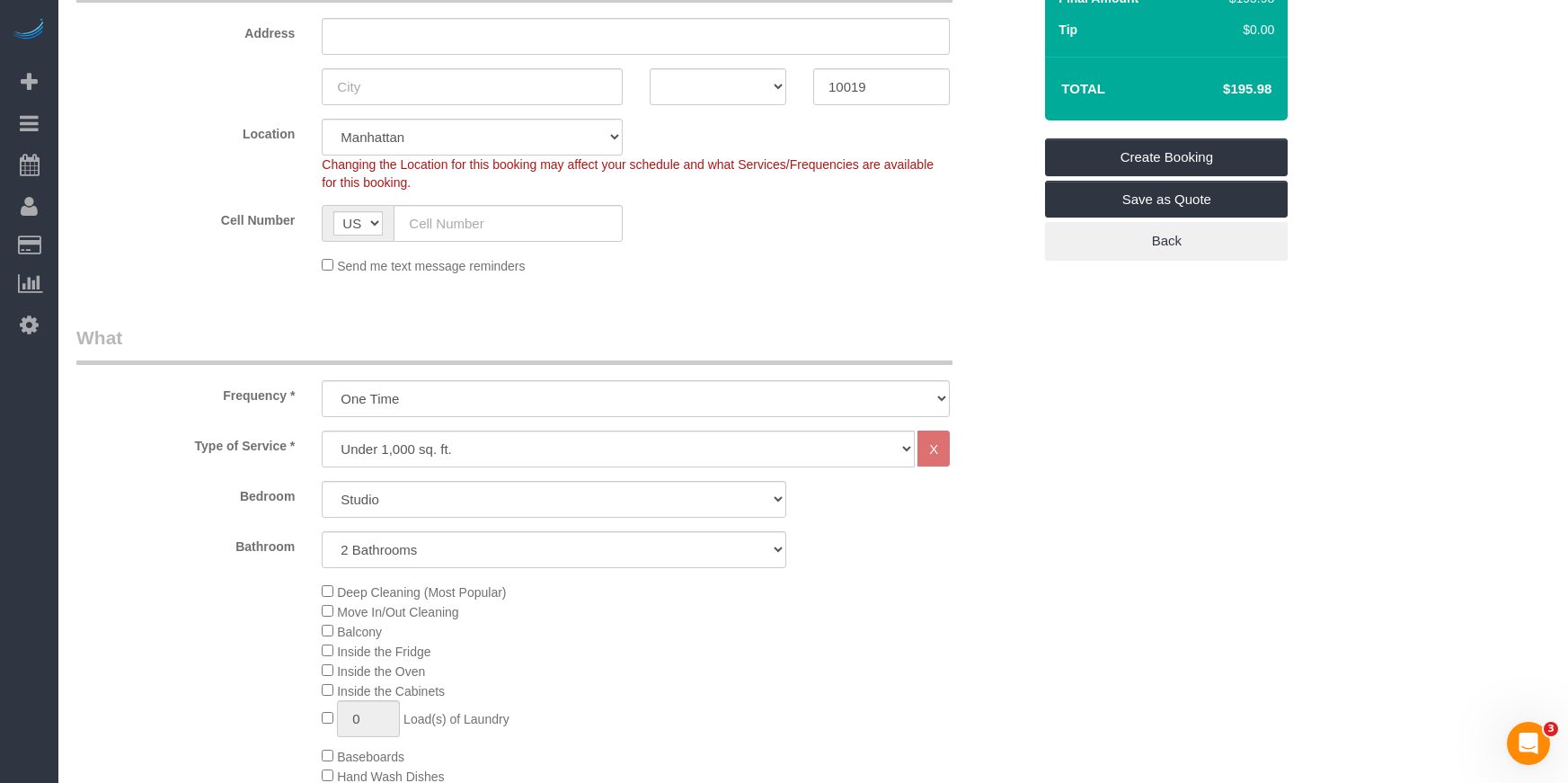
scroll to position [337, 0]
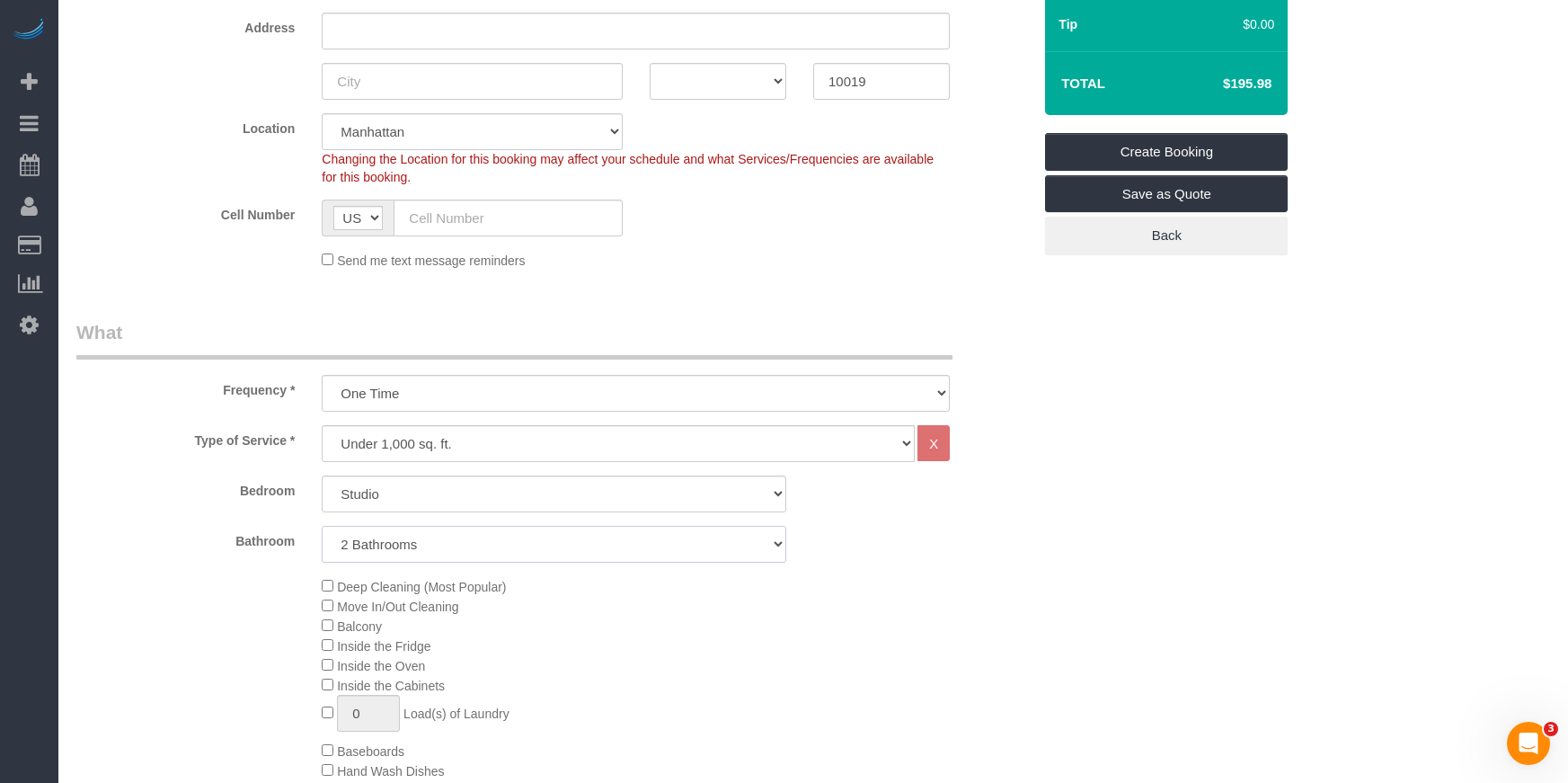
click at [548, 542] on select "1 Bathroom 2 Bathrooms" at bounding box center [554, 544] width 465 height 37
click at [322, 525] on select "1 Bathroom 2 Bathrooms" at bounding box center [554, 544] width 465 height 37
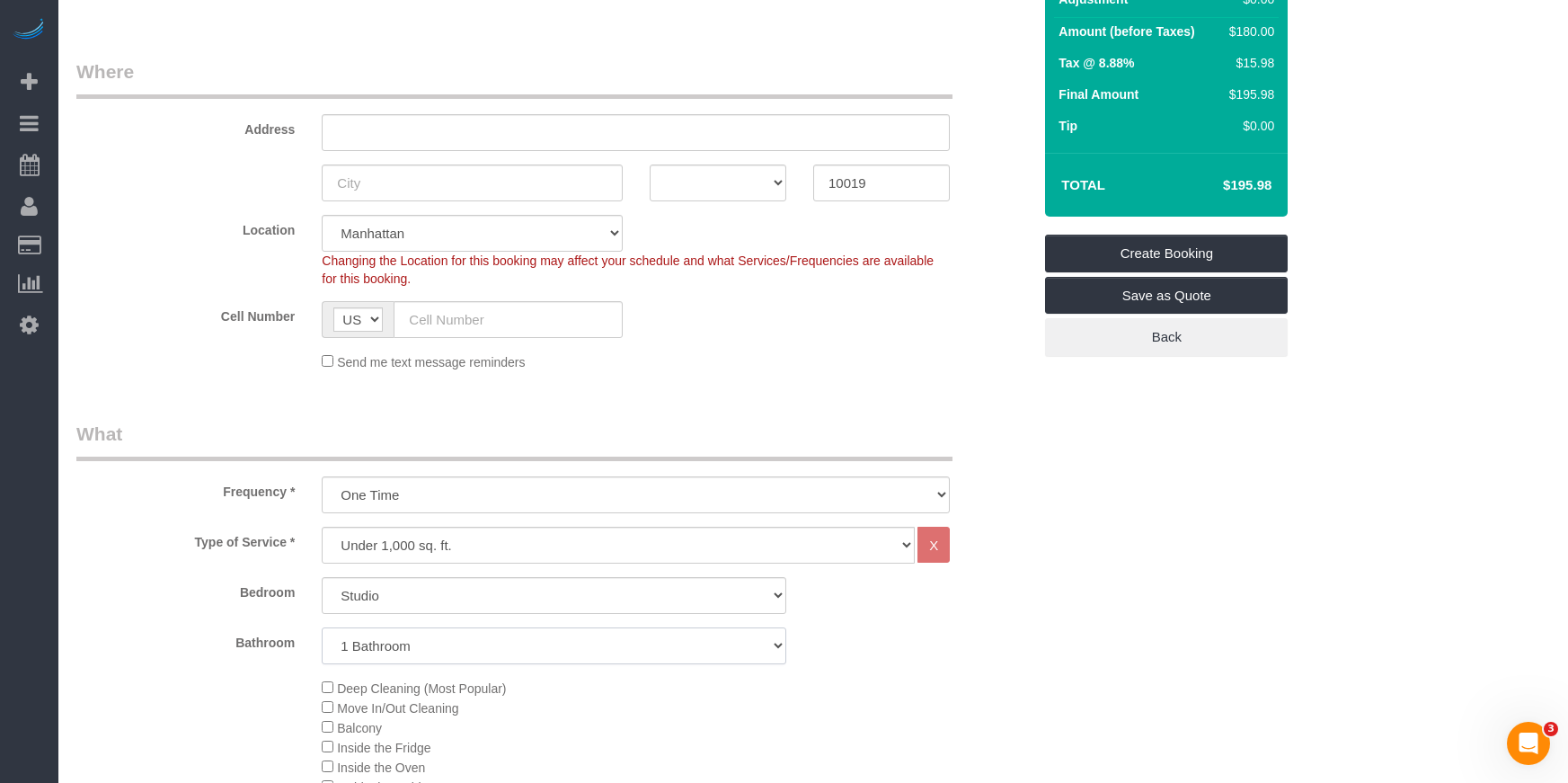
scroll to position [0, 0]
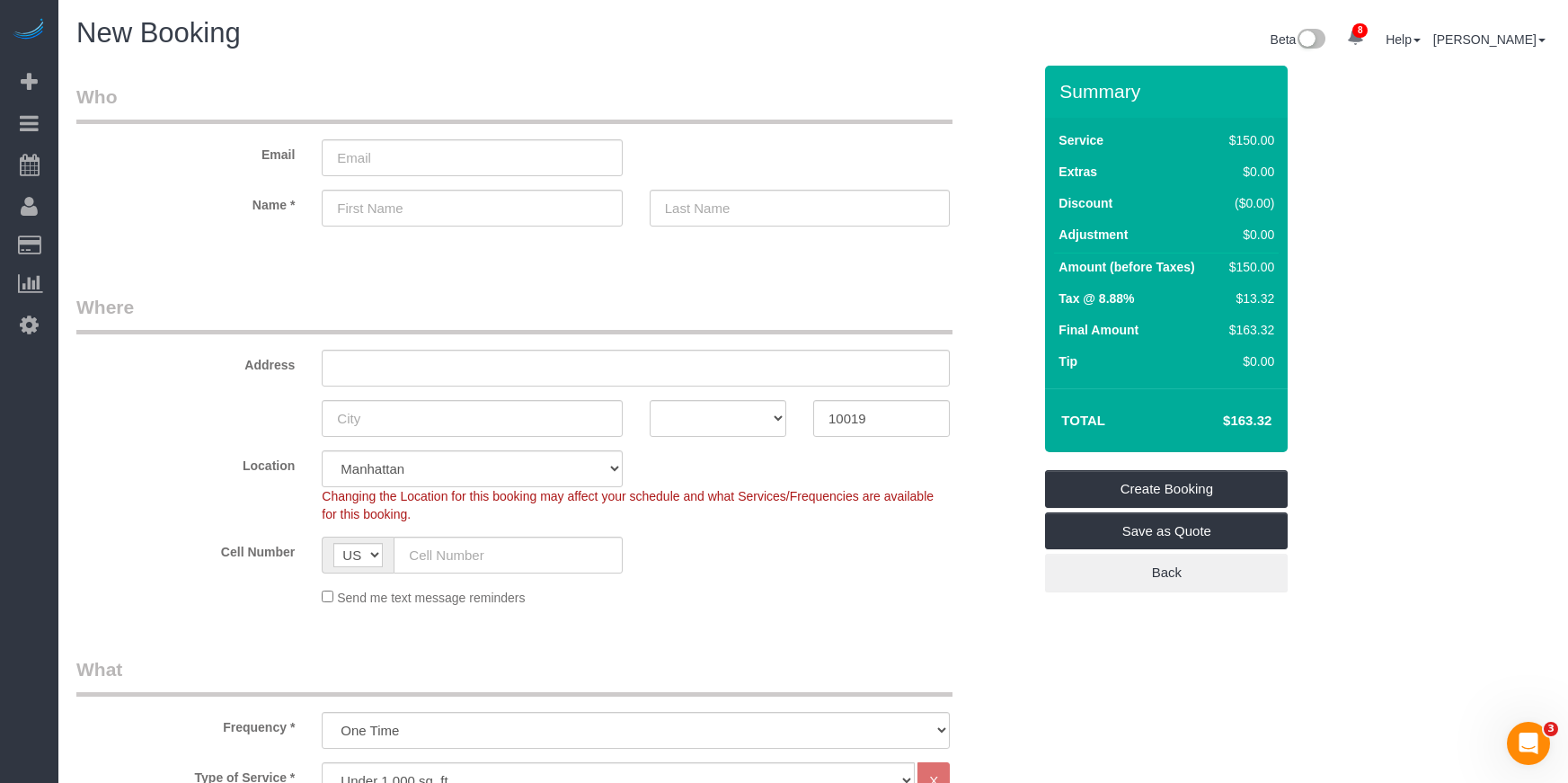
drag, startPoint x: 1228, startPoint y: 268, endPoint x: 1285, endPoint y: 268, distance: 57.0
click at [1151, 268] on div "Service $150.00 Extras $0.00 Discount ($0.00) Adjustment $0.00 Amount (before T…" at bounding box center [1167, 253] width 243 height 271
click at [1151, 274] on div "$150.00" at bounding box center [1248, 267] width 52 height 18
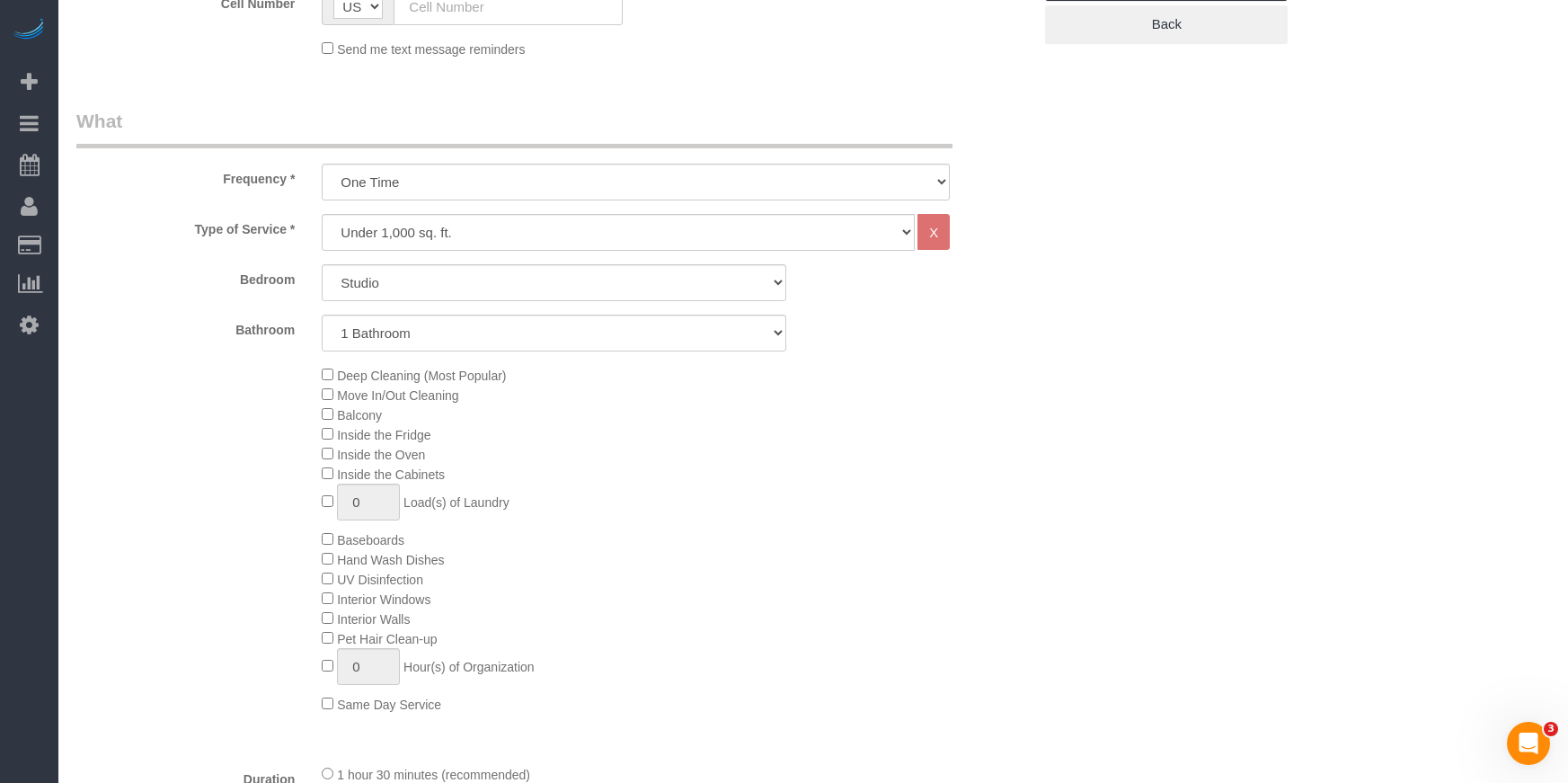
scroll to position [567, 0]
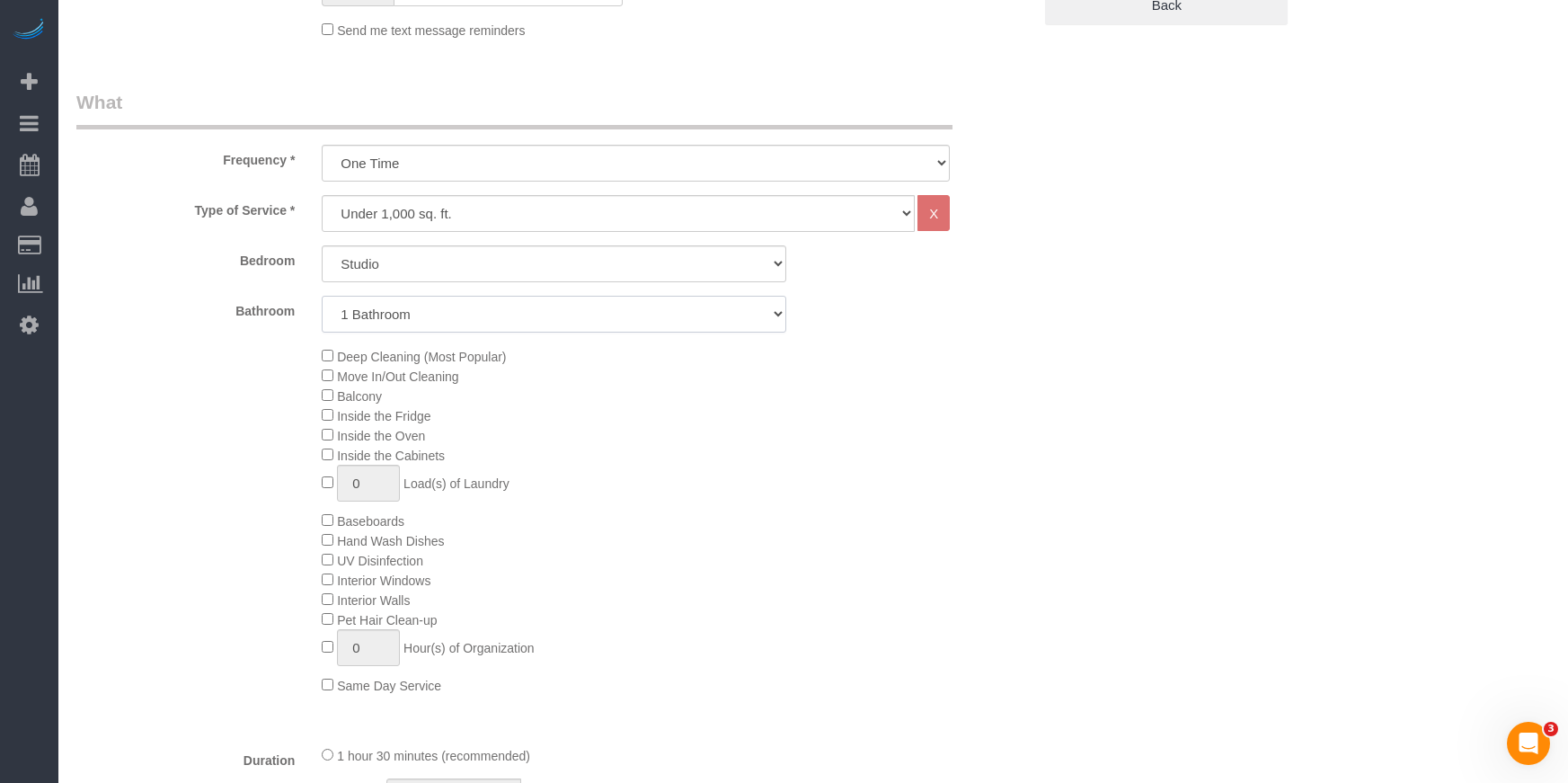
click at [465, 313] on select "1 Bathroom 2 Bathrooms" at bounding box center [554, 314] width 465 height 37
click at [322, 295] on select "1 Bathroom 2 Bathrooms" at bounding box center [554, 314] width 465 height 37
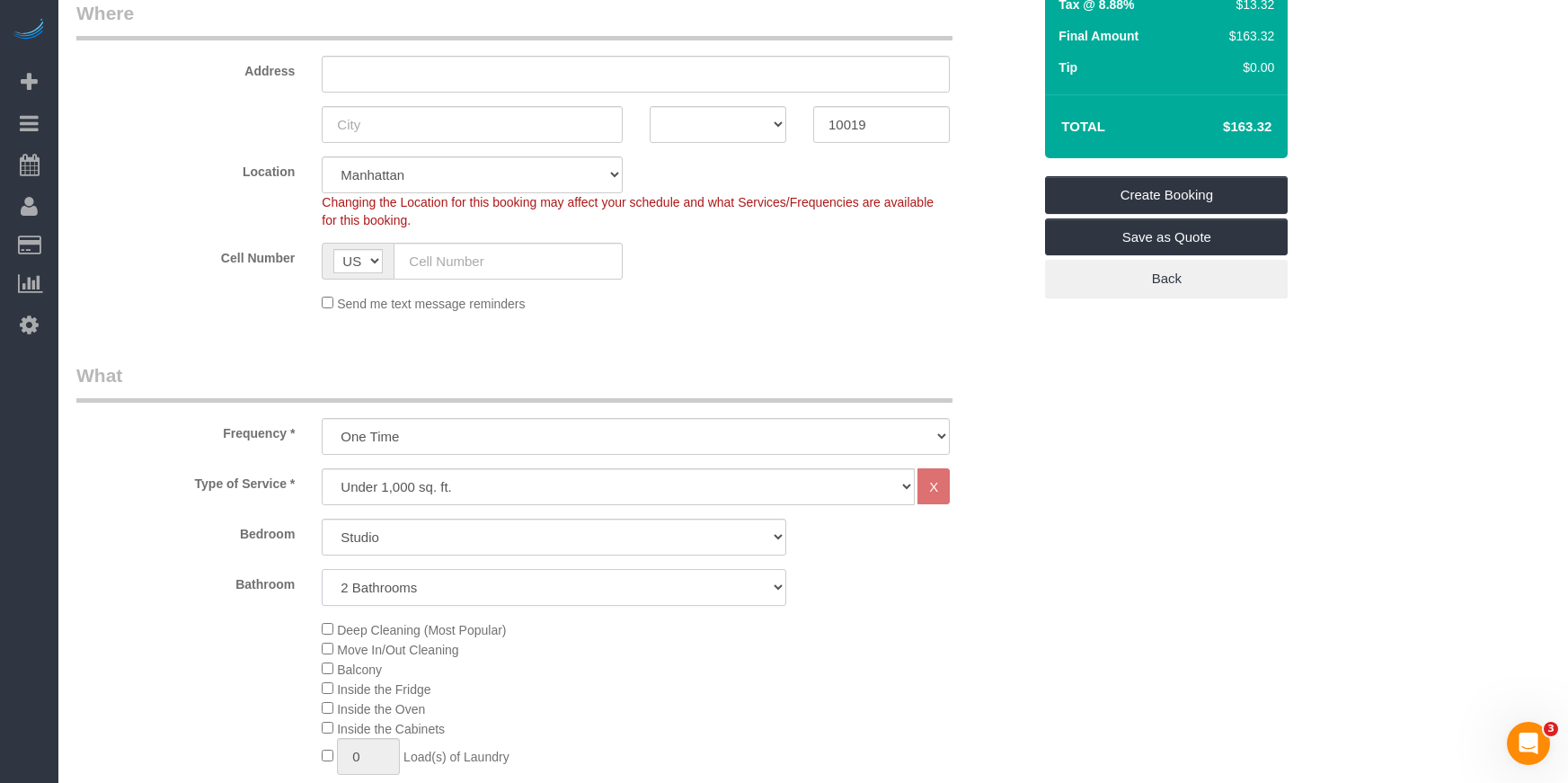
scroll to position [0, 0]
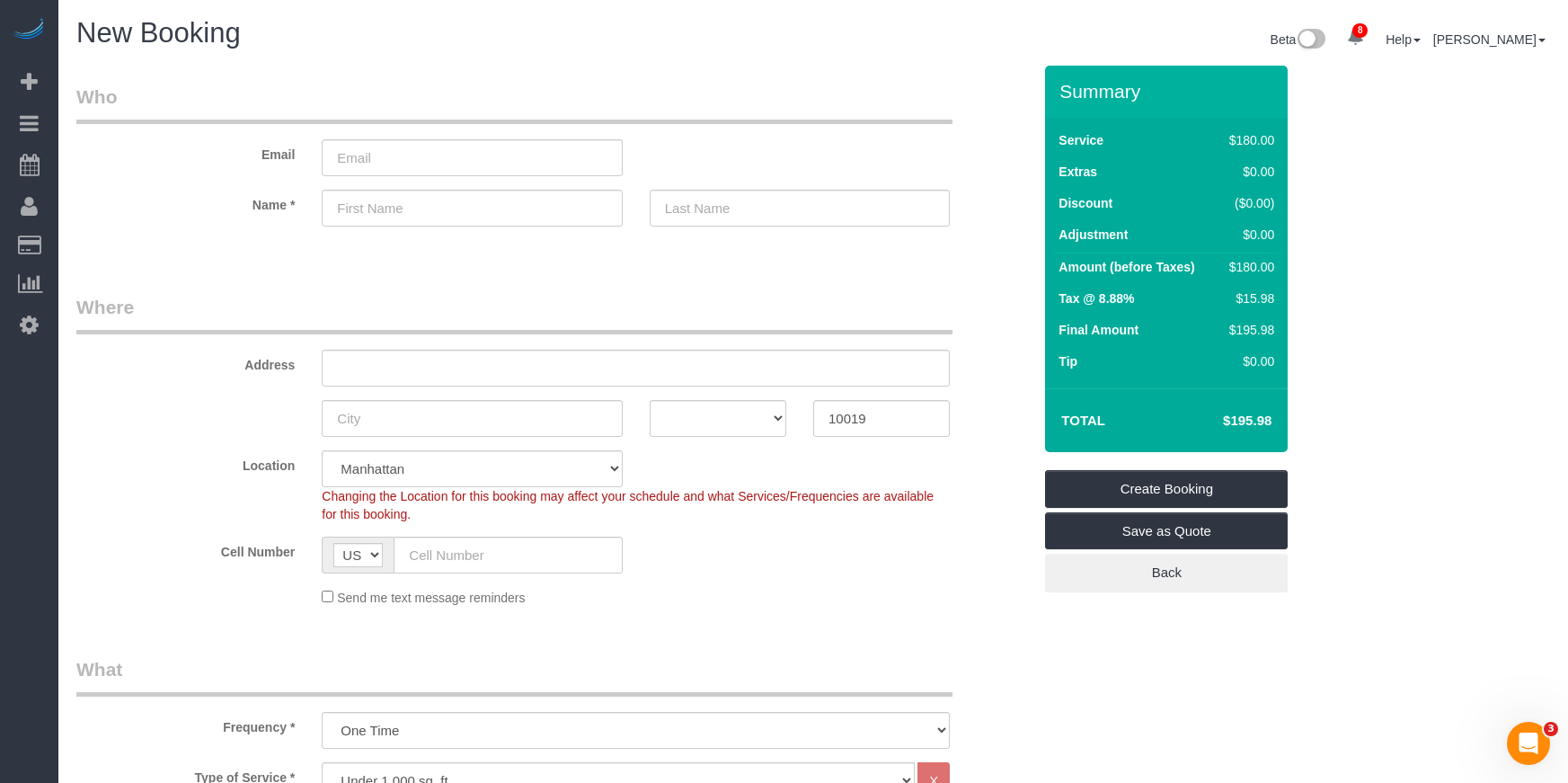
drag, startPoint x: 1243, startPoint y: 331, endPoint x: 1296, endPoint y: 329, distance: 53.0
click at [1151, 329] on div "Summary Service $180.00 Extras $0.00 Discount ($0.00) Adjustment $0.00 Amount (…" at bounding box center [1216, 346] width 368 height 562
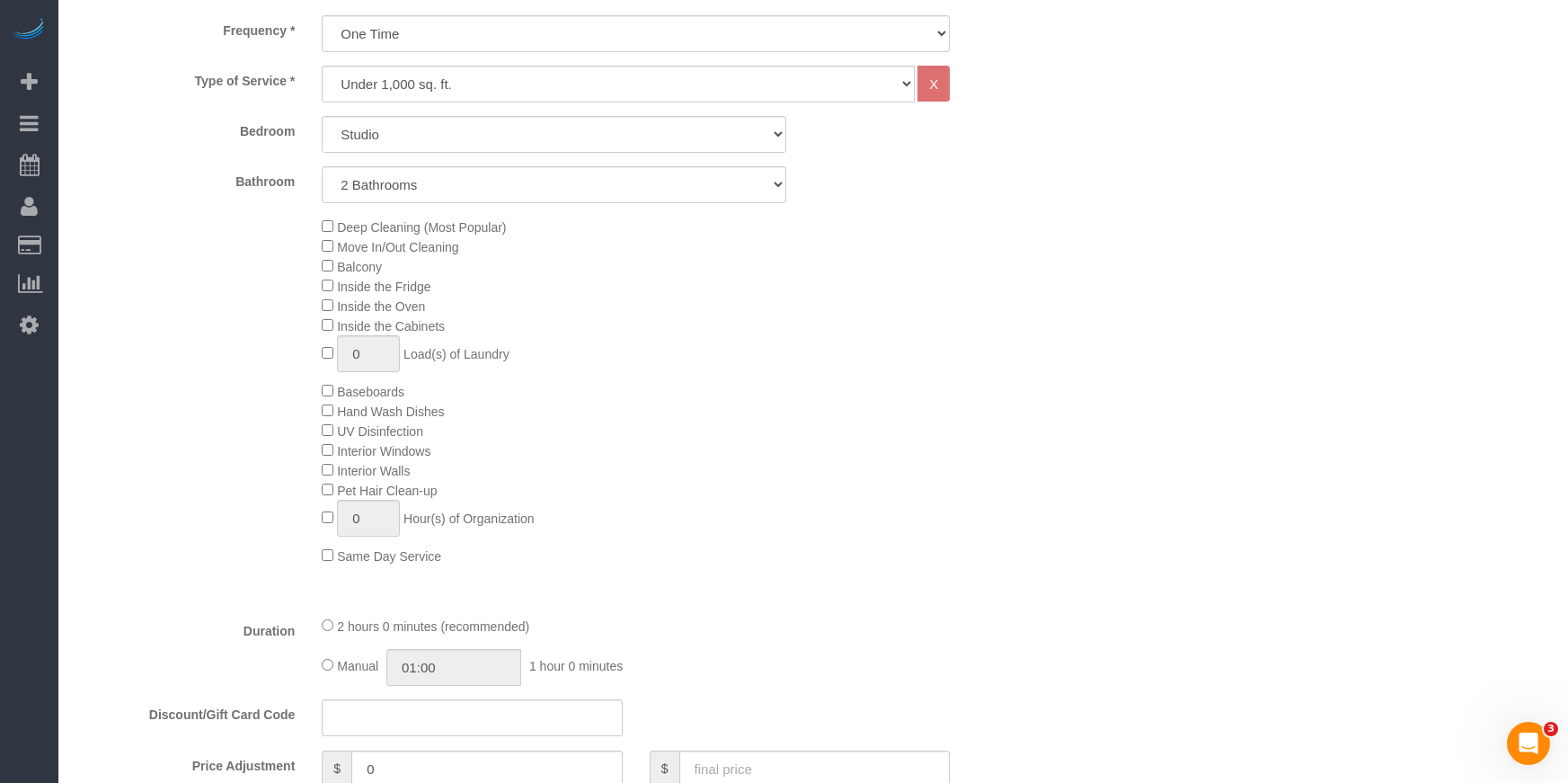
scroll to position [658, 0]
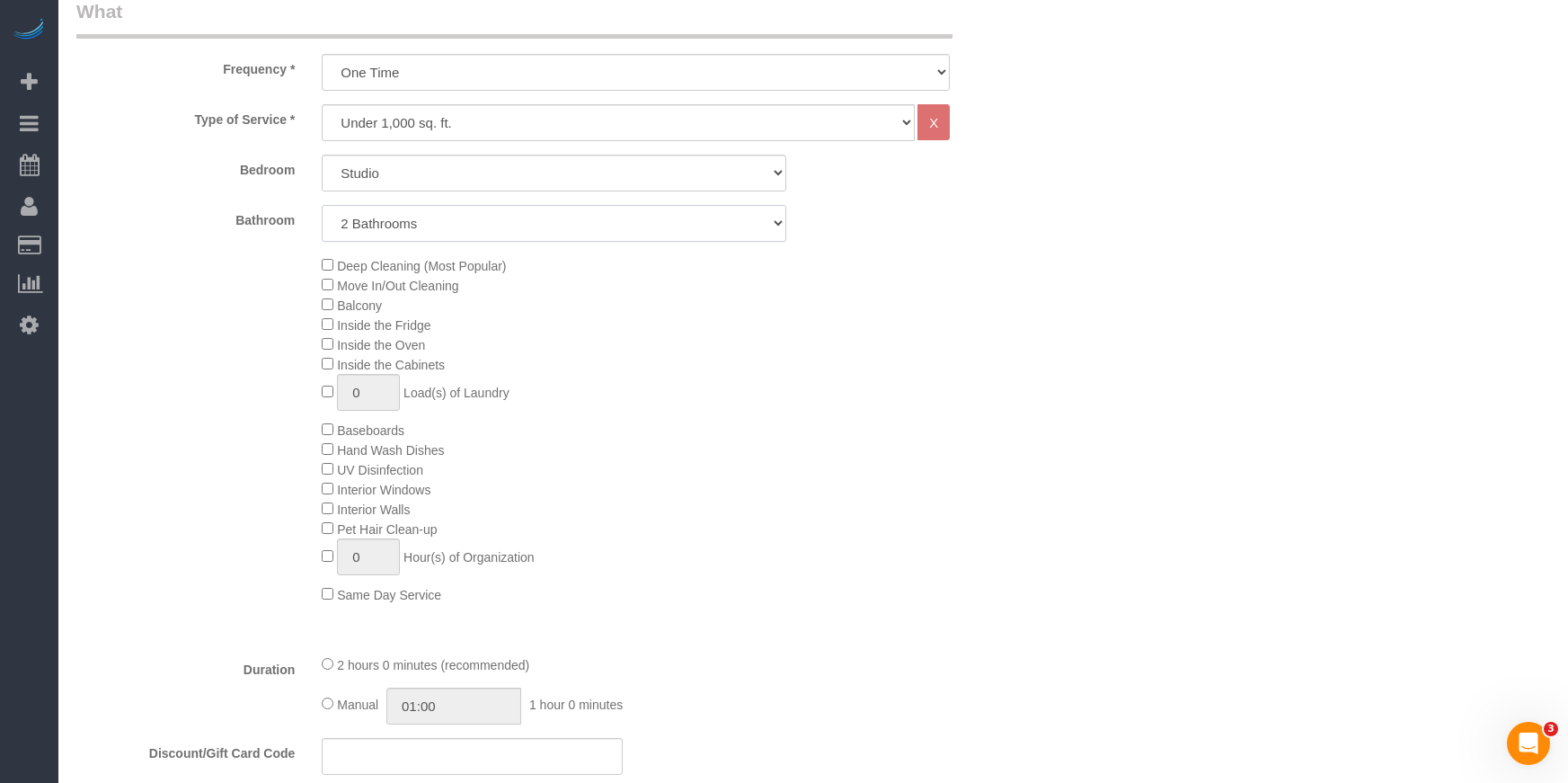
click at [455, 218] on select "1 Bathroom 2 Bathrooms" at bounding box center [554, 224] width 465 height 37
click at [322, 205] on select "1 Bathroom 2 Bathrooms" at bounding box center [554, 224] width 465 height 37
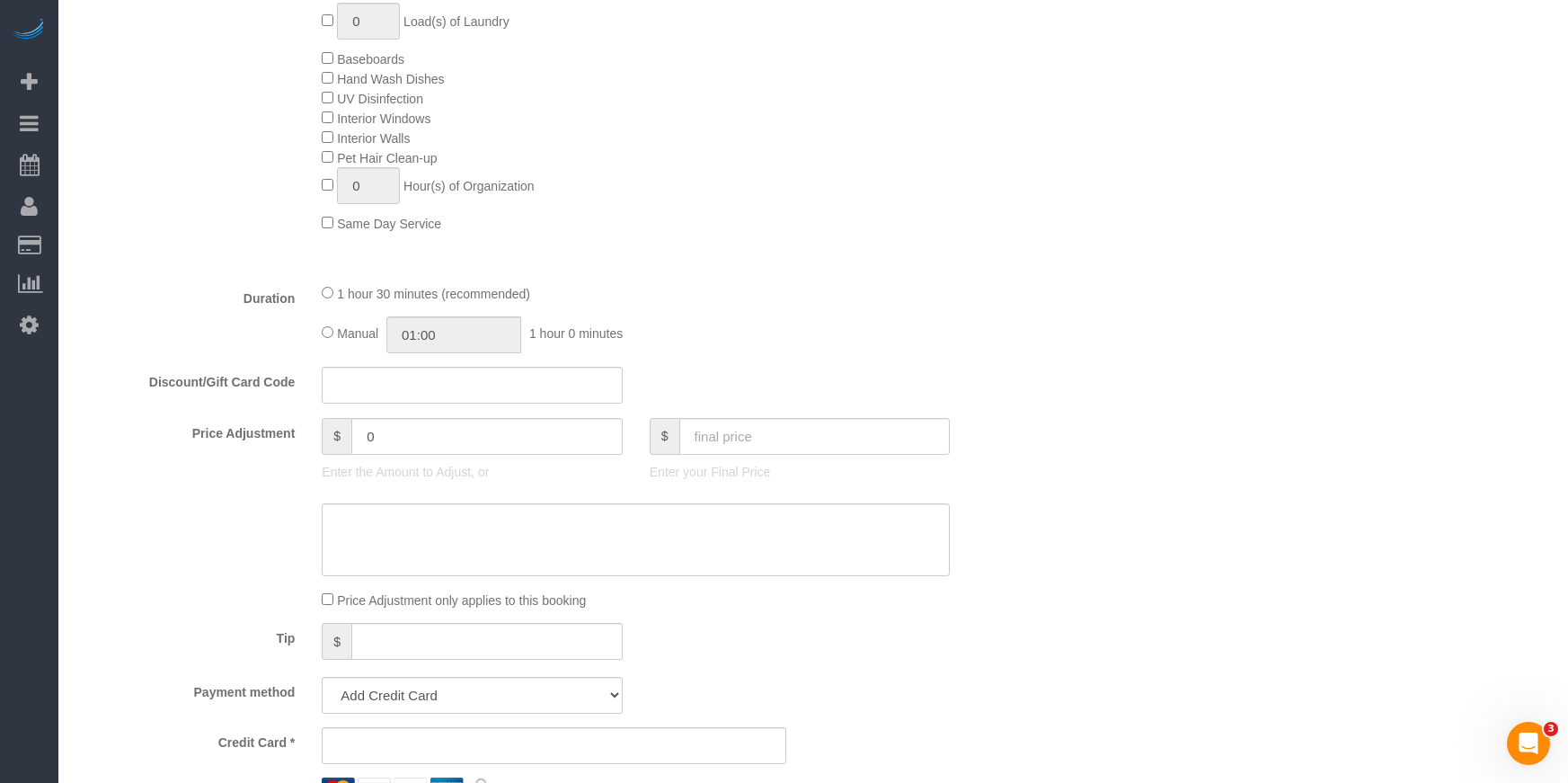
scroll to position [1038, 0]
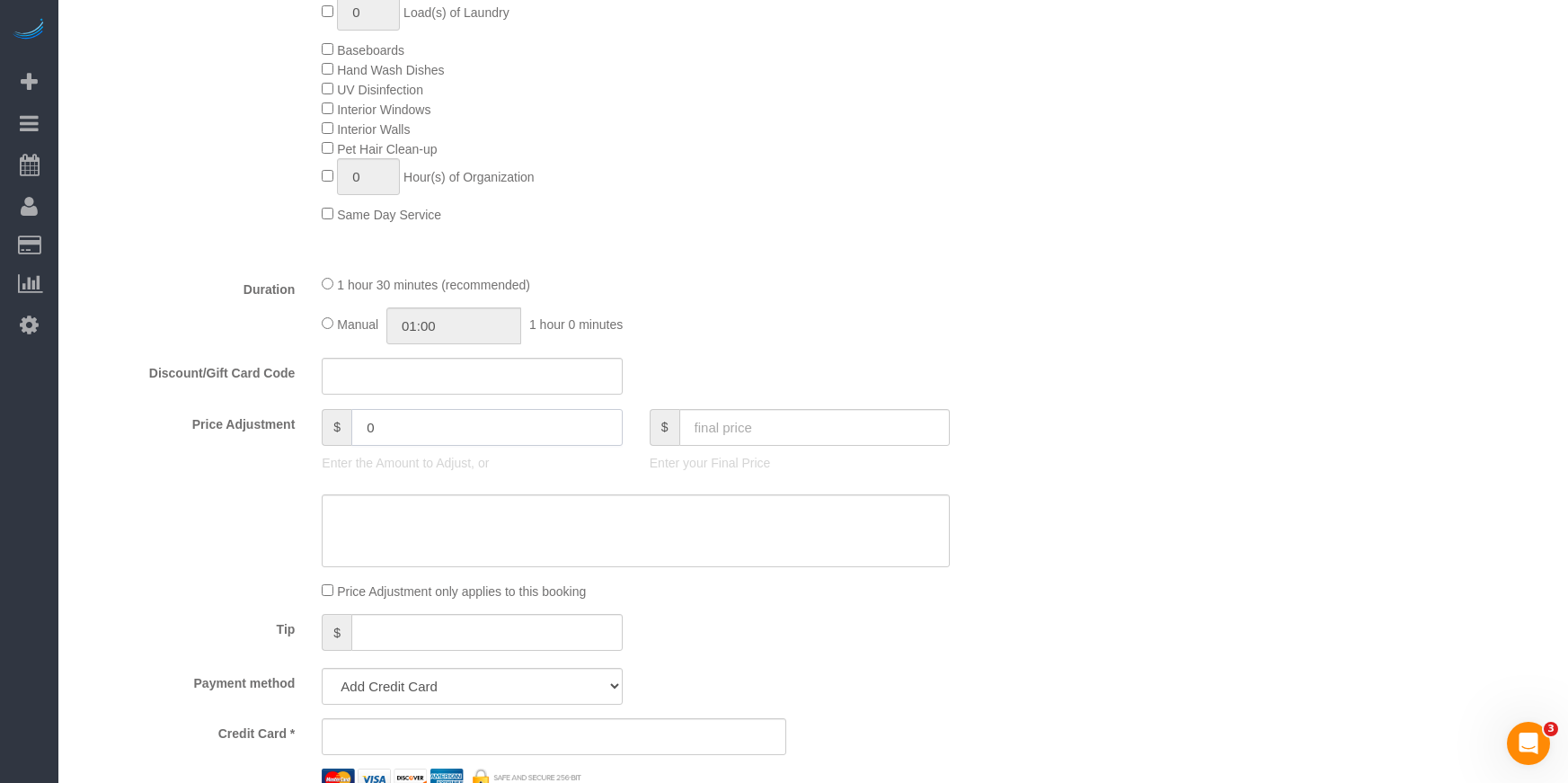
click at [488, 431] on input "0" at bounding box center [487, 427] width 271 height 37
drag, startPoint x: 401, startPoint y: 419, endPoint x: 298, endPoint y: 419, distance: 103.0
click at [294, 419] on div "Price Adjustment $ 0 Enter the Amount to Adjust, or $ Enter your Final Price" at bounding box center [553, 444] width 982 height 72
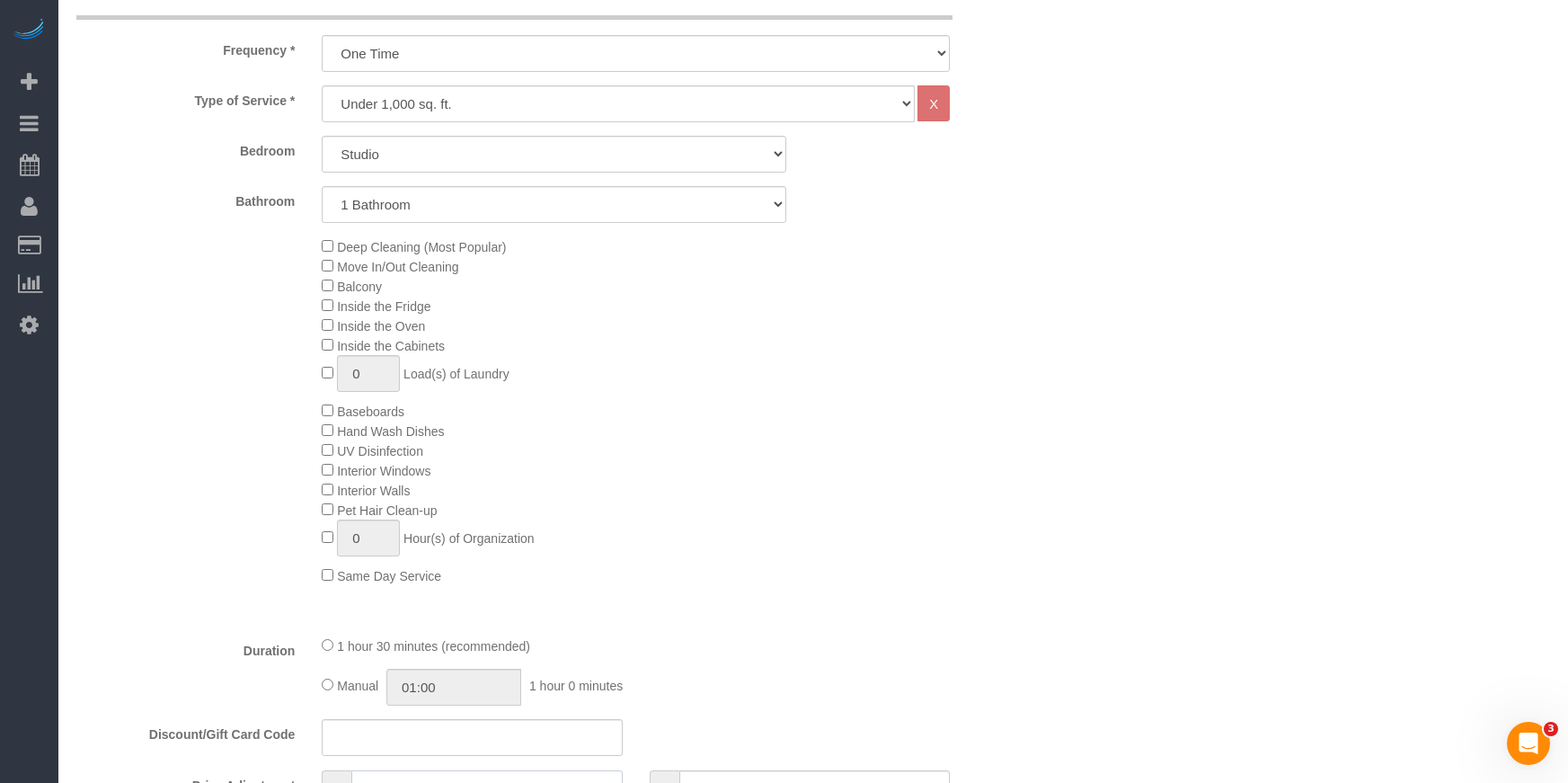
scroll to position [587, 0]
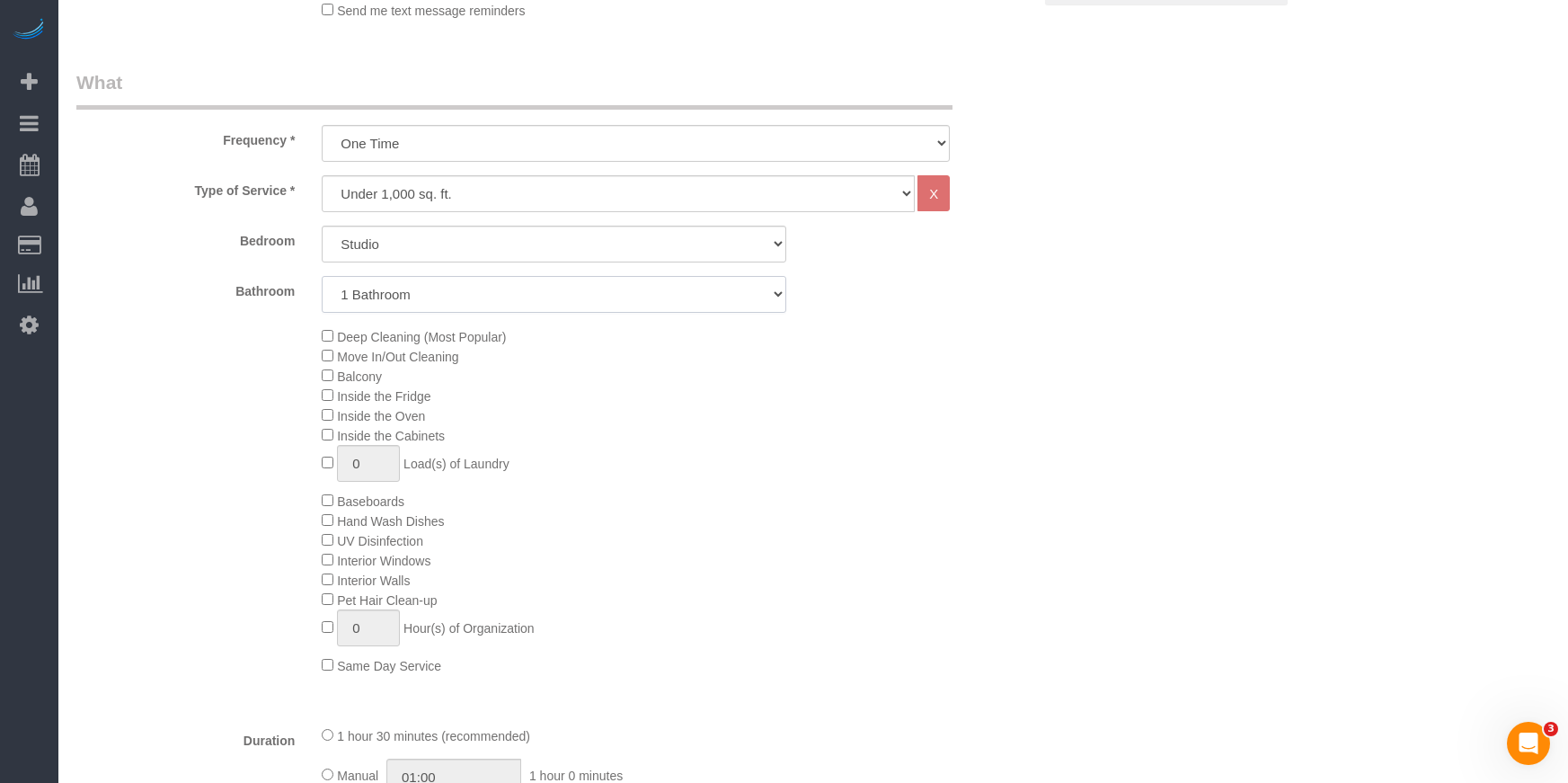
click at [365, 279] on select "1 Bathroom 2 Bathrooms" at bounding box center [554, 294] width 465 height 37
select select "2"
click at [322, 276] on select "1 Bathroom 2 Bathrooms" at bounding box center [554, 294] width 465 height 37
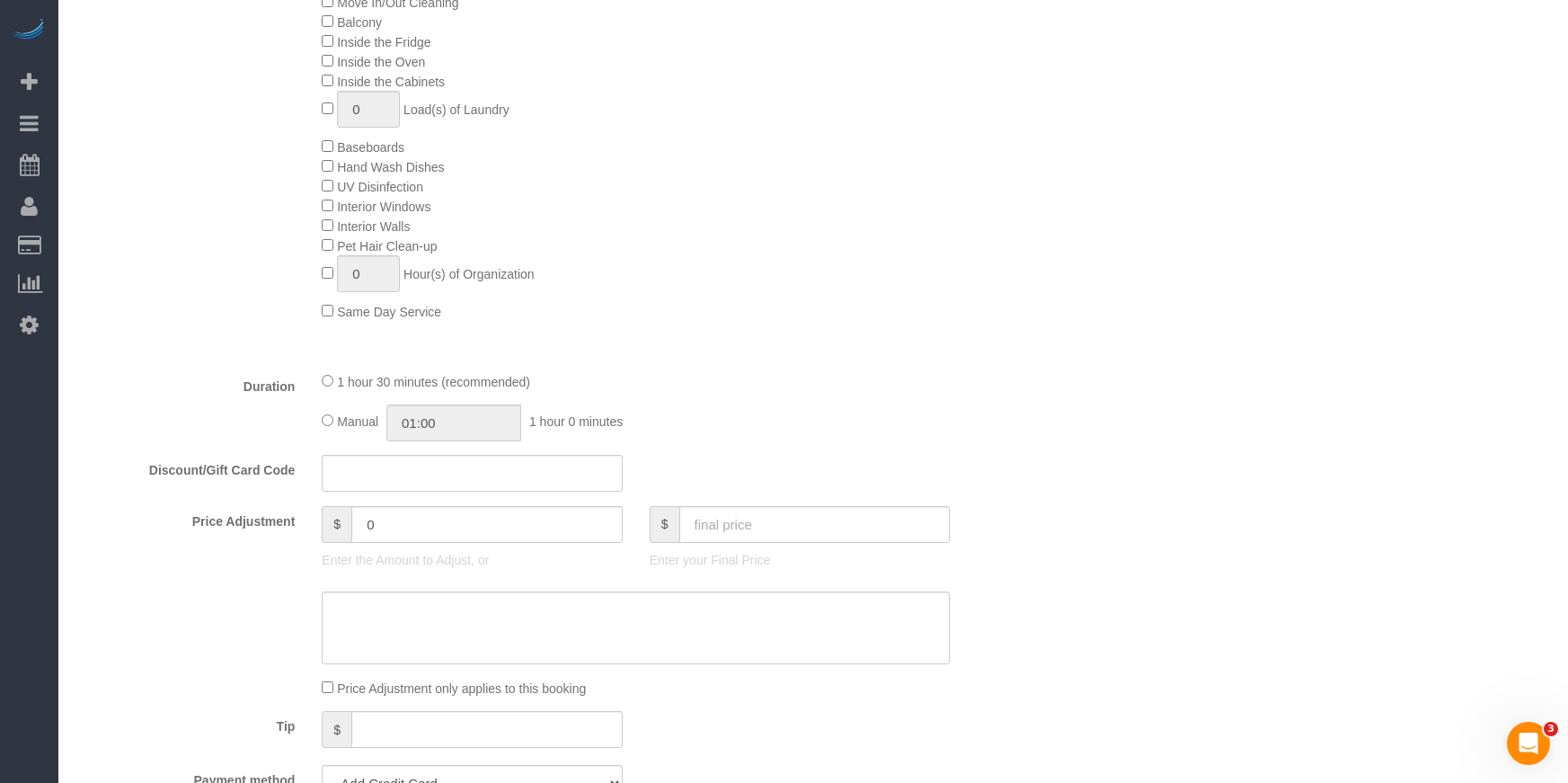
scroll to position [1010, 0]
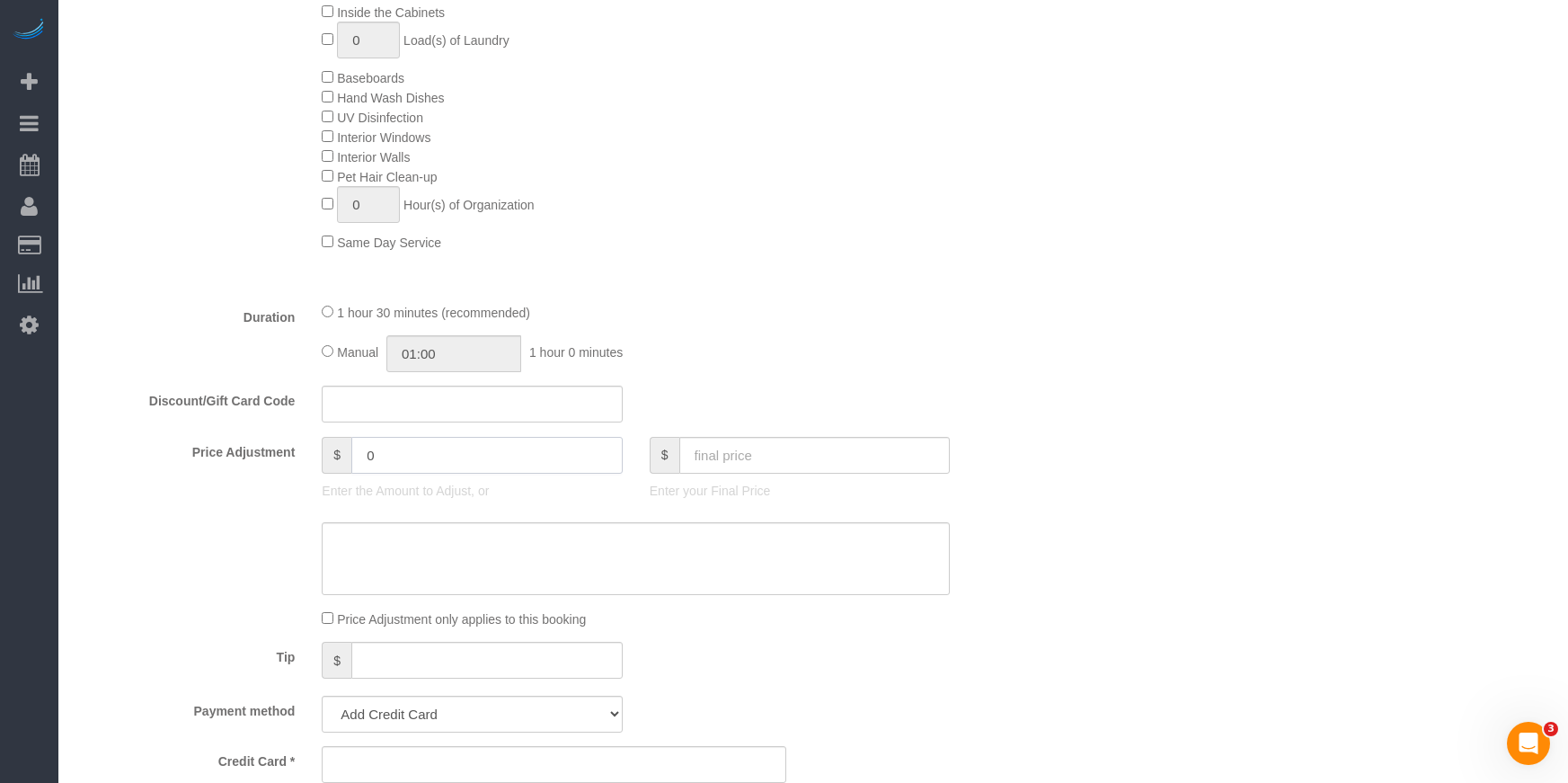
drag, startPoint x: 445, startPoint y: 451, endPoint x: 340, endPoint y: 455, distance: 105.1
click at [340, 455] on div "$ 0" at bounding box center [472, 455] width 300 height 37
type input "-15"
click at [1050, 280] on div "Who Email Name * Where Address AK AL AR AZ CA CO CT DC DE [GEOGRAPHIC_DATA] [GE…" at bounding box center [813, 513] width 1474 height 2916
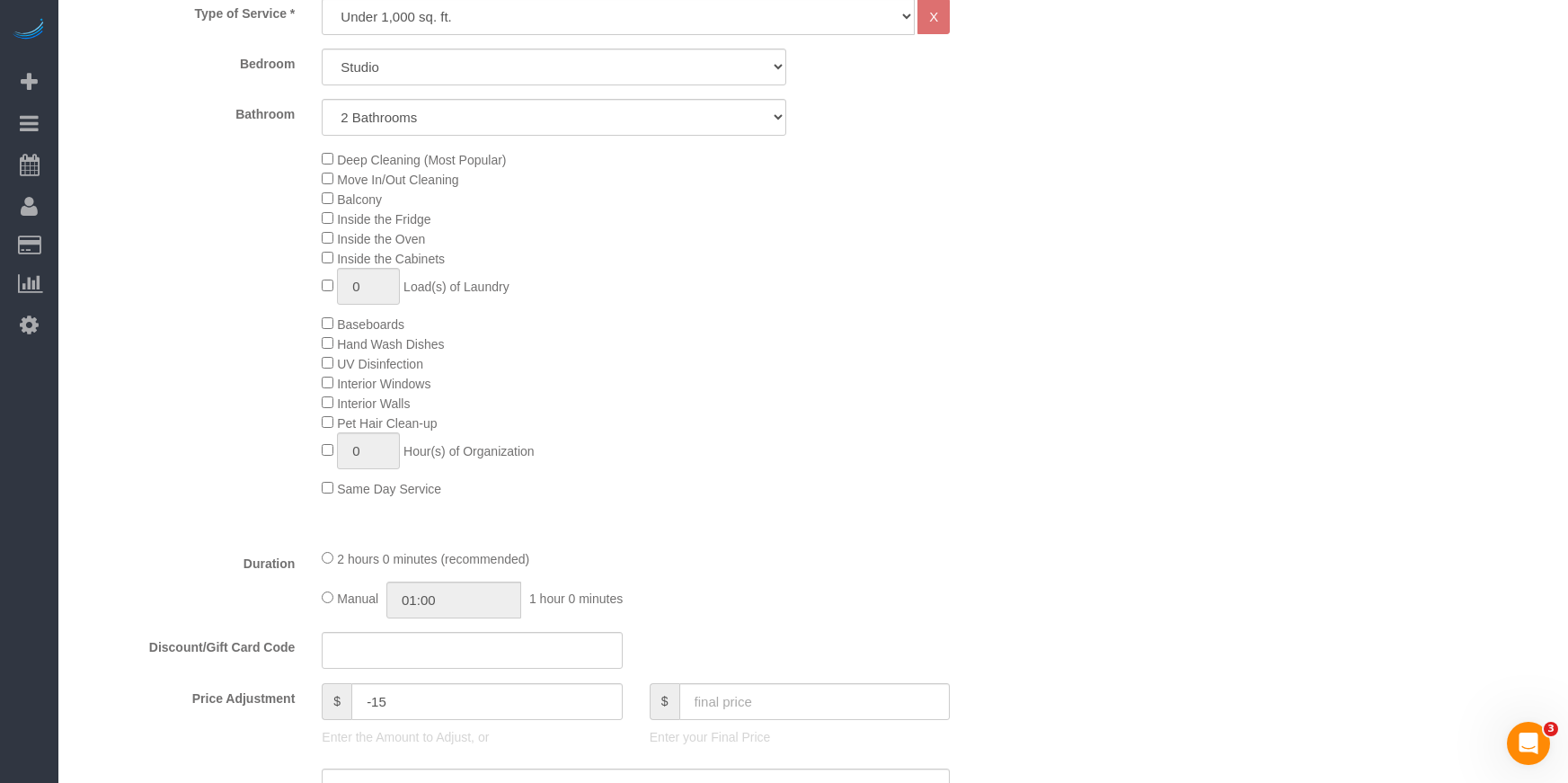
scroll to position [856, 0]
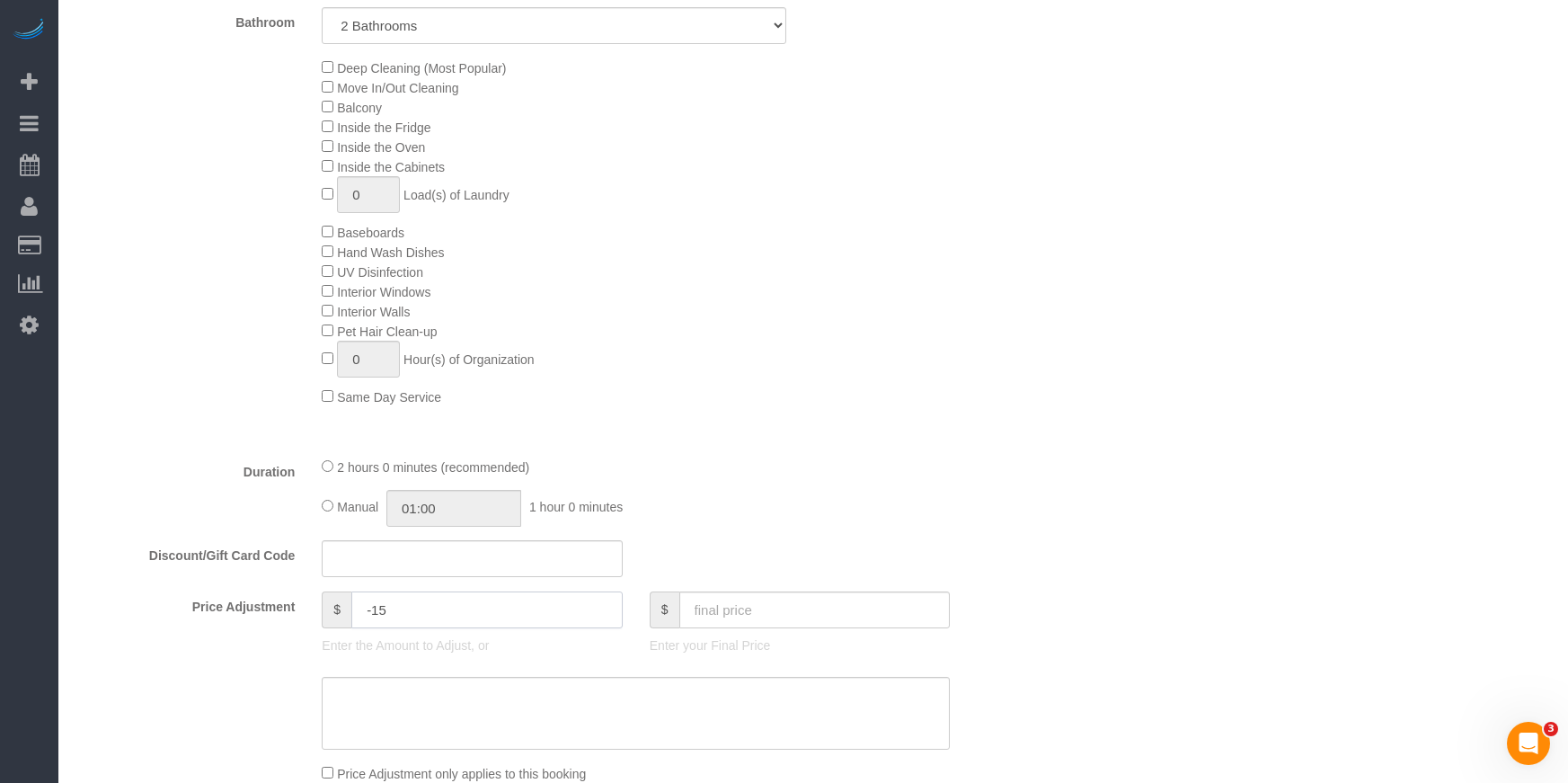
click at [398, 611] on input "-15" at bounding box center [487, 610] width 271 height 37
drag, startPoint x: 398, startPoint y: 611, endPoint x: 351, endPoint y: 609, distance: 47.0
click at [351, 609] on div "$ -15" at bounding box center [472, 610] width 300 height 37
type input "0"
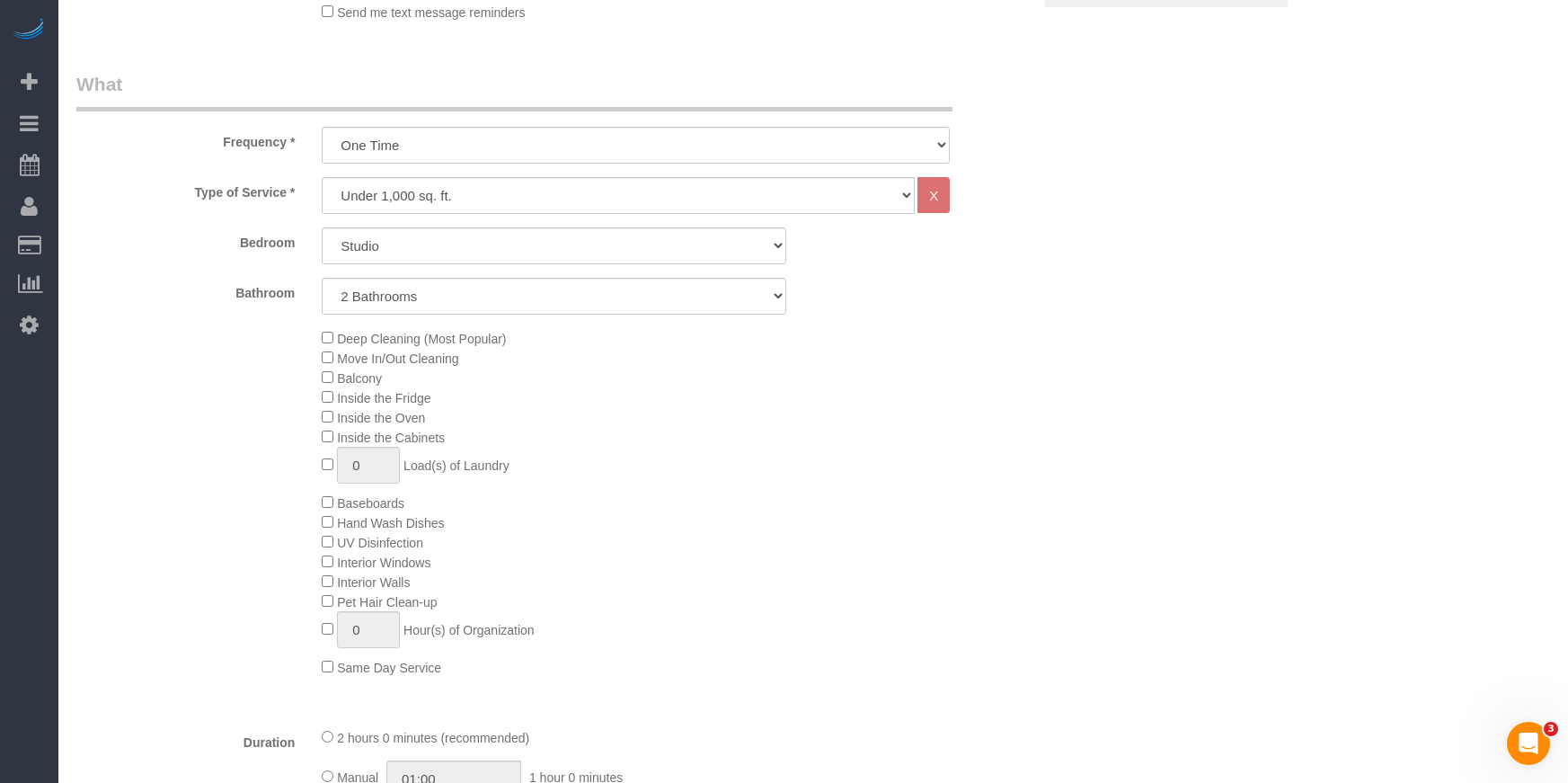
scroll to position [566, 0]
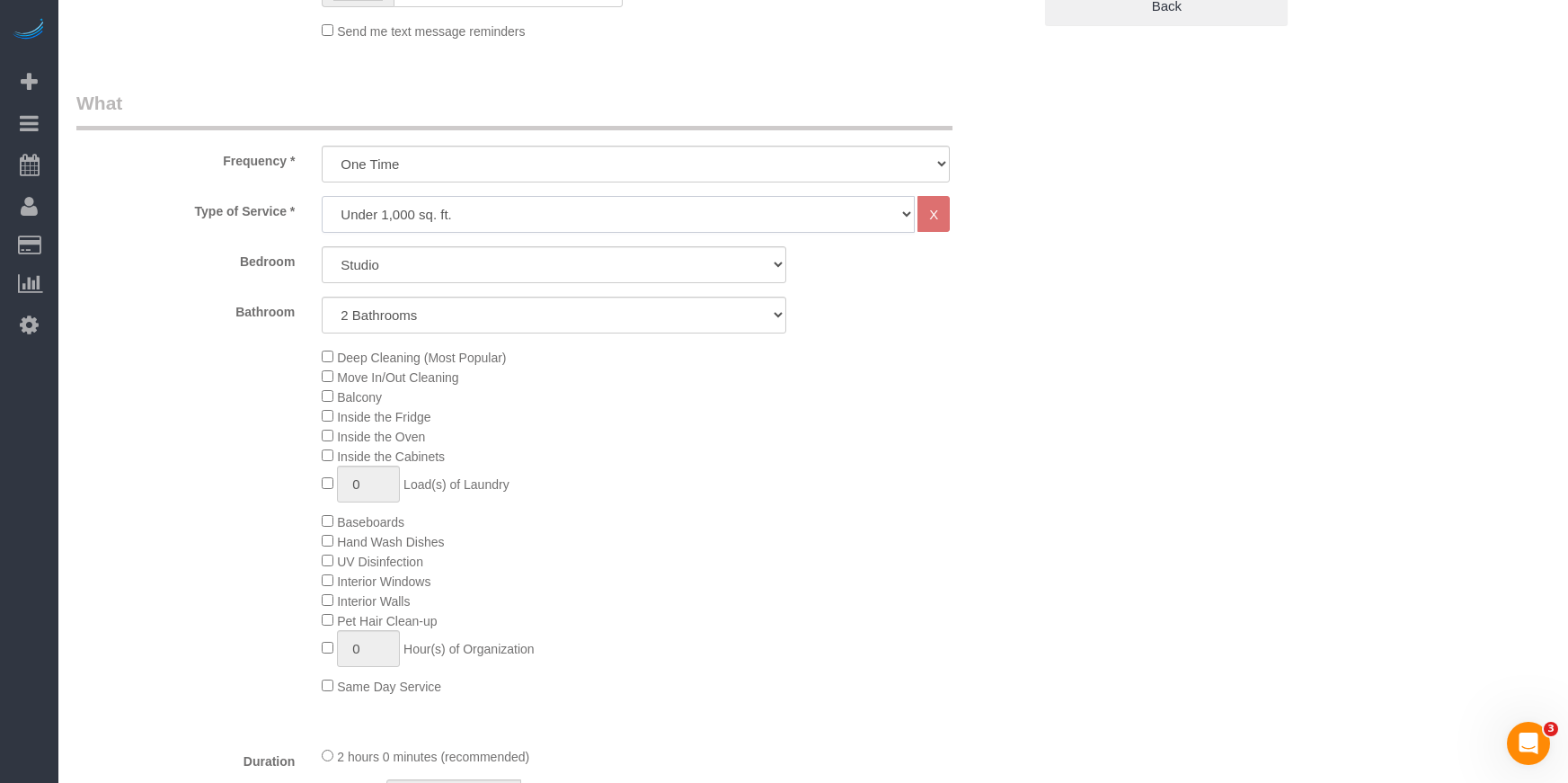
click at [379, 216] on select "Under 1,000 sq. ft. 1,001 - 1,500 sq. ft. 1,500+ sq. ft. Custom Cleaning Office…" at bounding box center [618, 214] width 594 height 37
select select "308"
click at [322, 196] on select "Under 1,000 sq. ft. 1,001 - 1,500 sq. ft. 1,500+ sq. ft. Custom Cleaning Office…" at bounding box center [618, 214] width 594 height 37
select select "1"
select select "120"
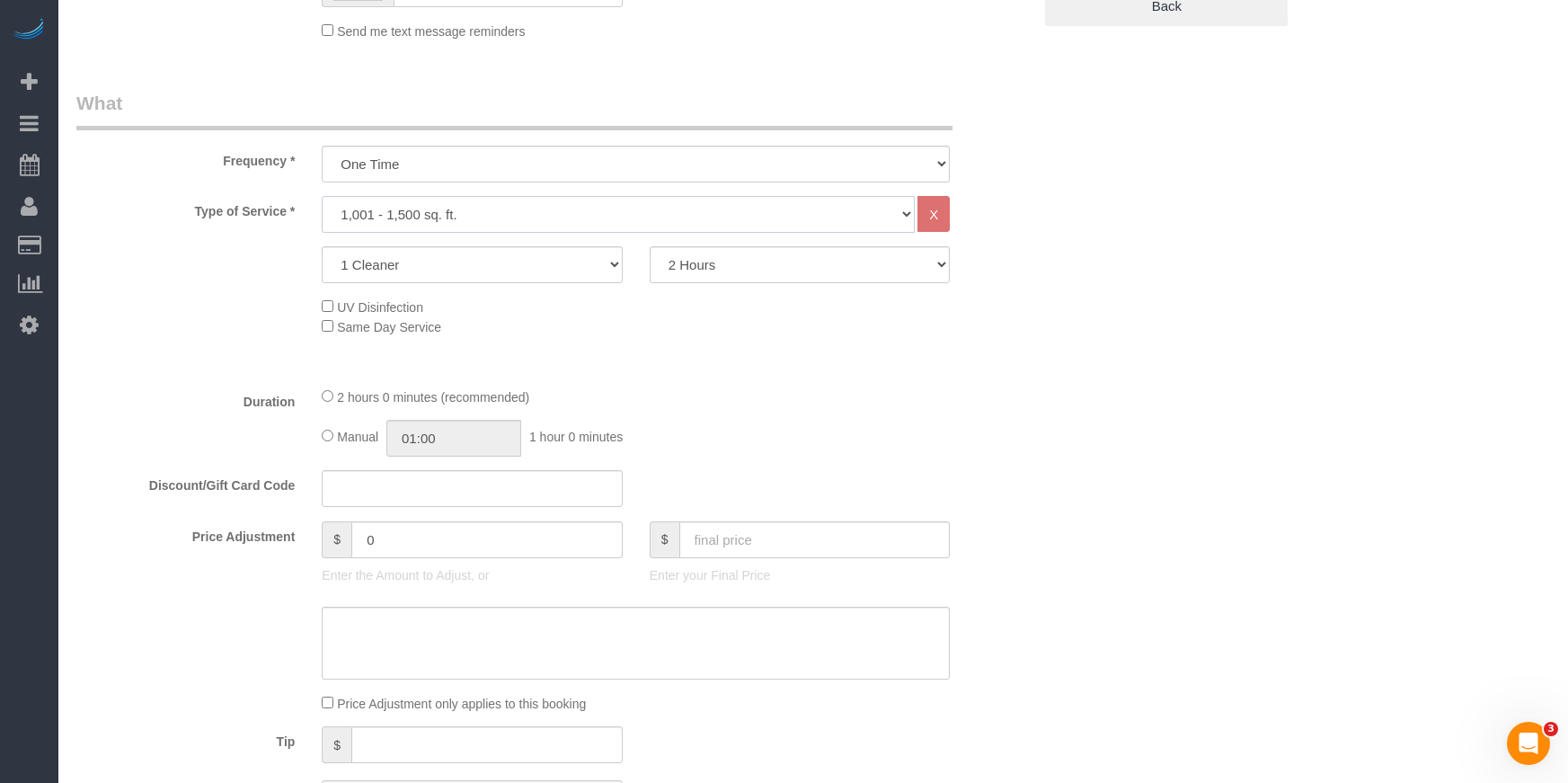
click at [371, 221] on select "Under 1,000 sq. ft. 1,001 - 1,500 sq. ft. 1,500+ sq. ft. Custom Cleaning Office…" at bounding box center [618, 214] width 594 height 37
select select "216"
click at [322, 196] on select "Under 1,000 sq. ft. 1,001 - 1,500 sq. ft. 1,500+ sq. ft. Custom Cleaning Office…" at bounding box center [618, 214] width 594 height 37
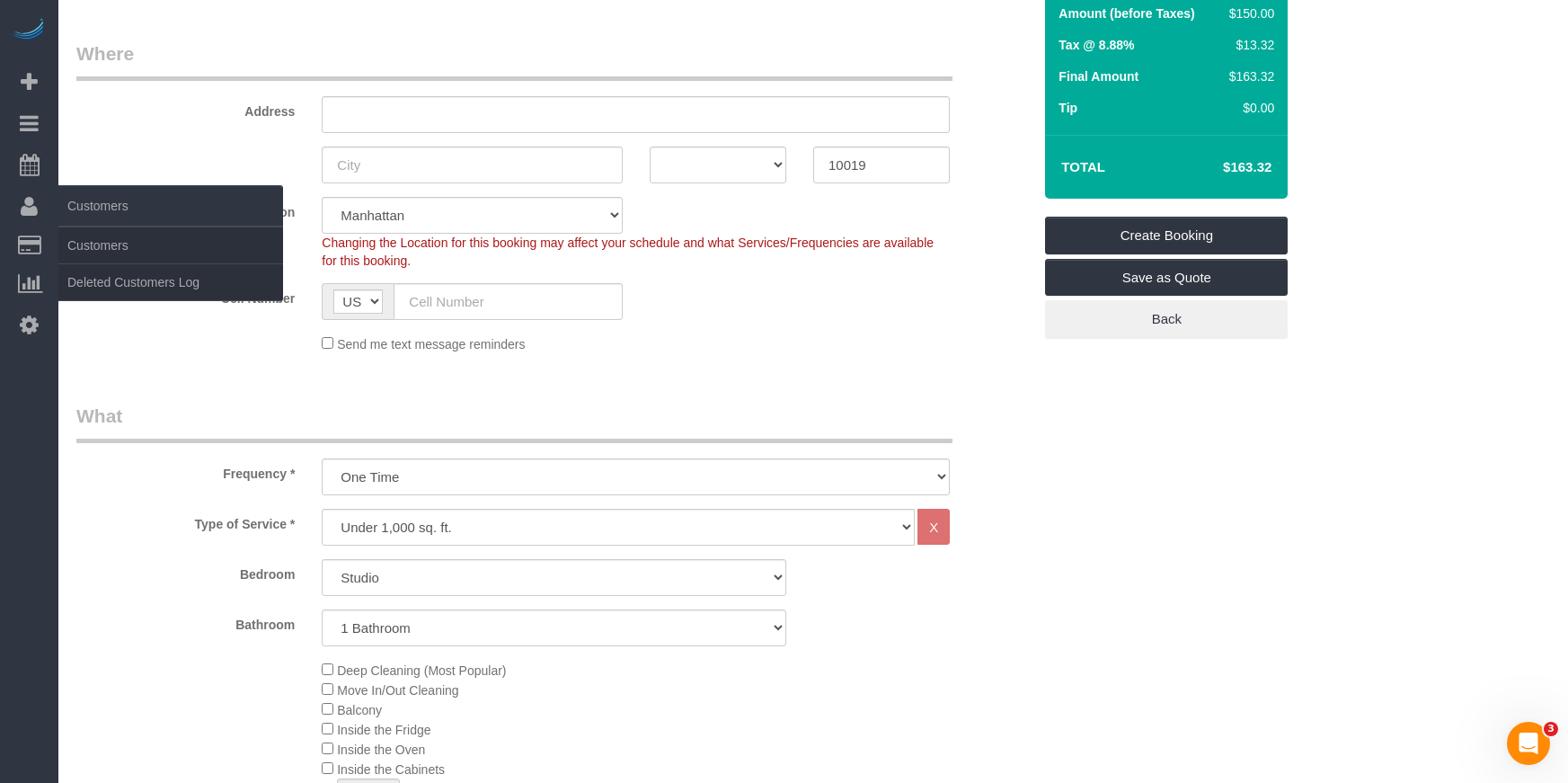
scroll to position [0, 0]
